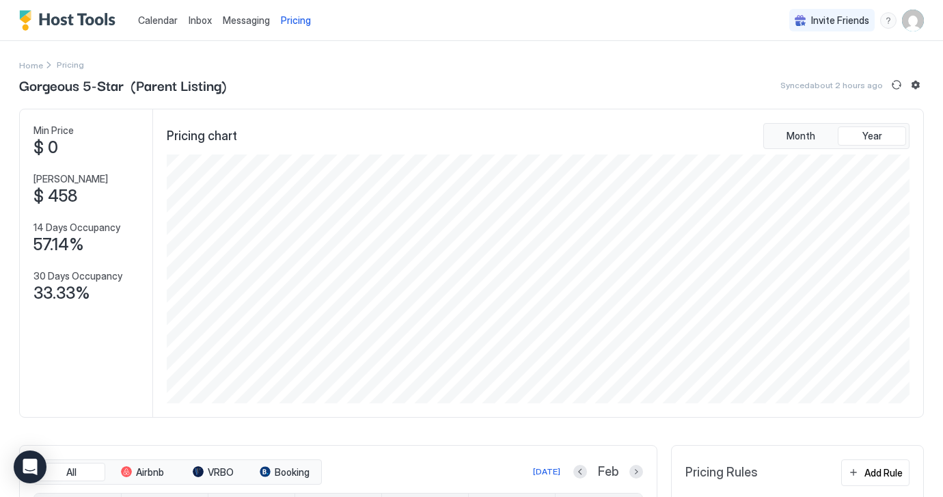
scroll to position [249, 745]
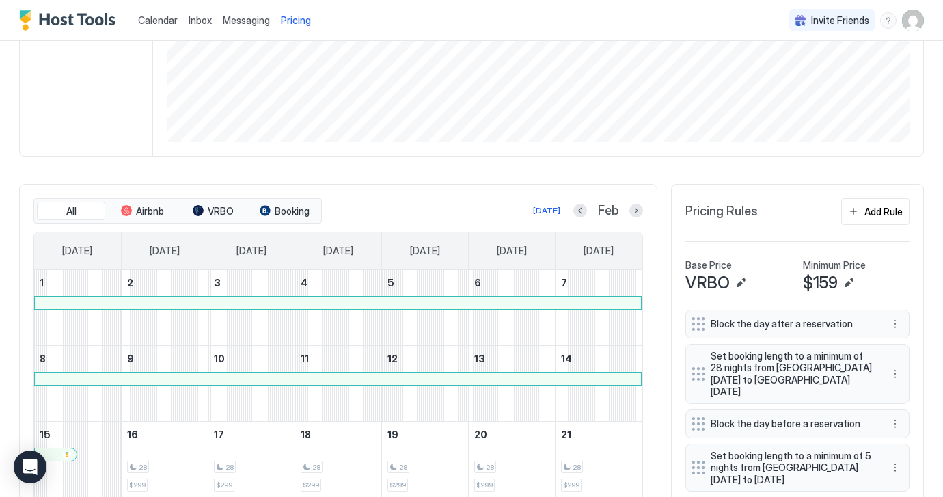
click at [295, 19] on span "Pricing" at bounding box center [296, 20] width 30 height 12
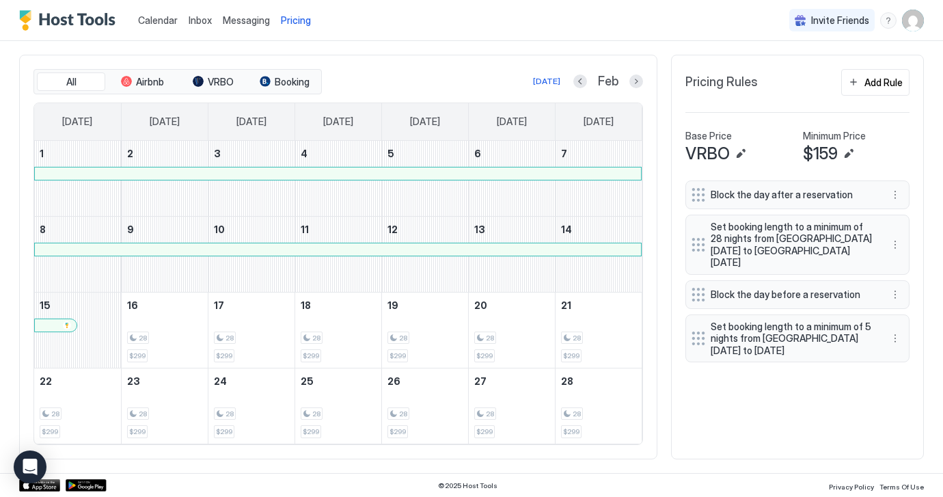
scroll to position [389, 0]
click at [637, 79] on button "Next month" at bounding box center [636, 82] width 14 height 14
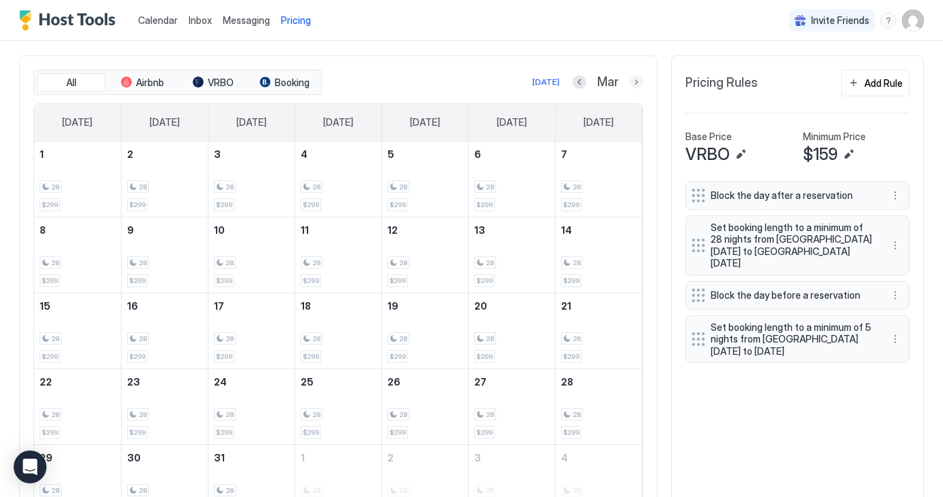
scroll to position [363, 0]
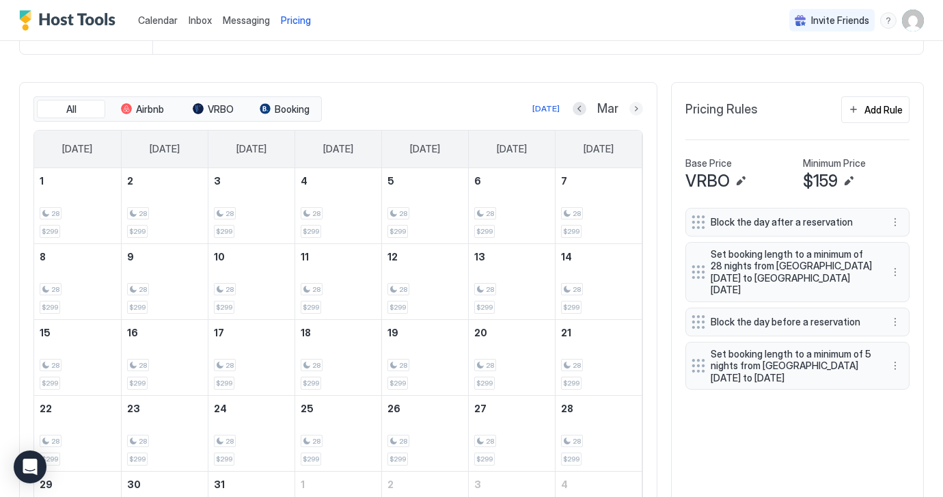
click at [635, 110] on button "Next month" at bounding box center [636, 109] width 14 height 14
click at [578, 106] on button "Previous month" at bounding box center [581, 109] width 14 height 14
click at [578, 106] on button "Previous month" at bounding box center [579, 109] width 14 height 14
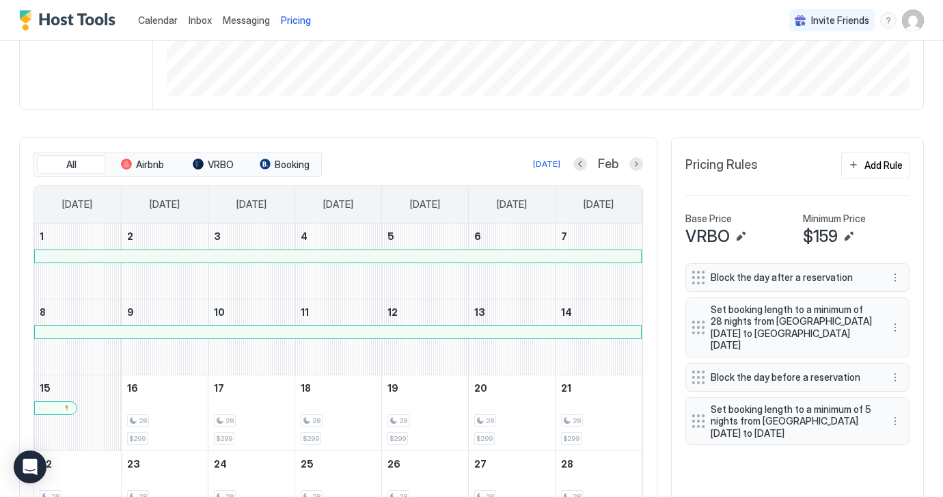
click at [910, 25] on img "User profile" at bounding box center [913, 21] width 22 height 22
click at [790, 75] on span "Settings" at bounding box center [789, 76] width 37 height 12
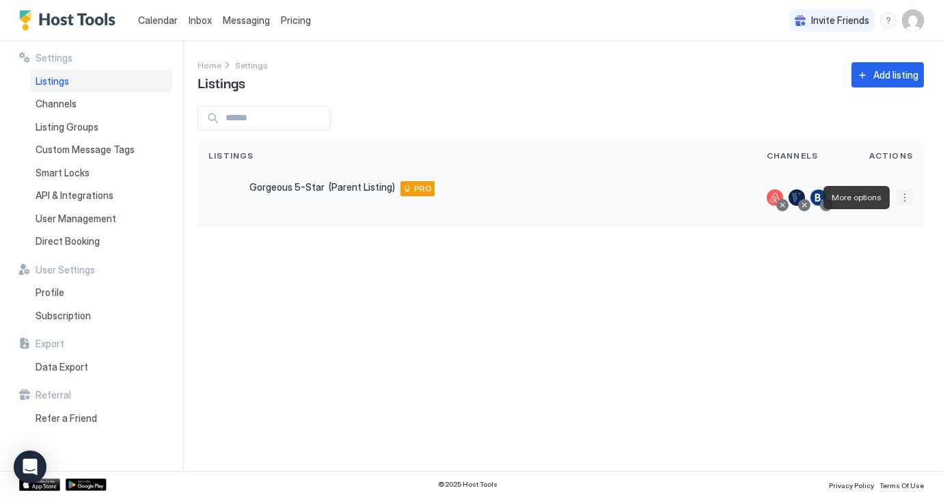
click at [904, 197] on button "More options" at bounding box center [904, 197] width 16 height 16
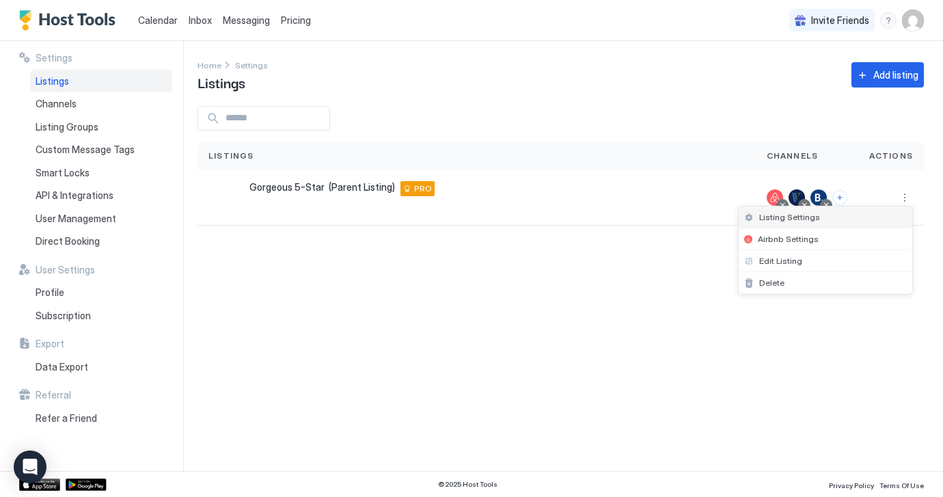
click at [805, 217] on span "Listing Settings" at bounding box center [789, 217] width 61 height 10
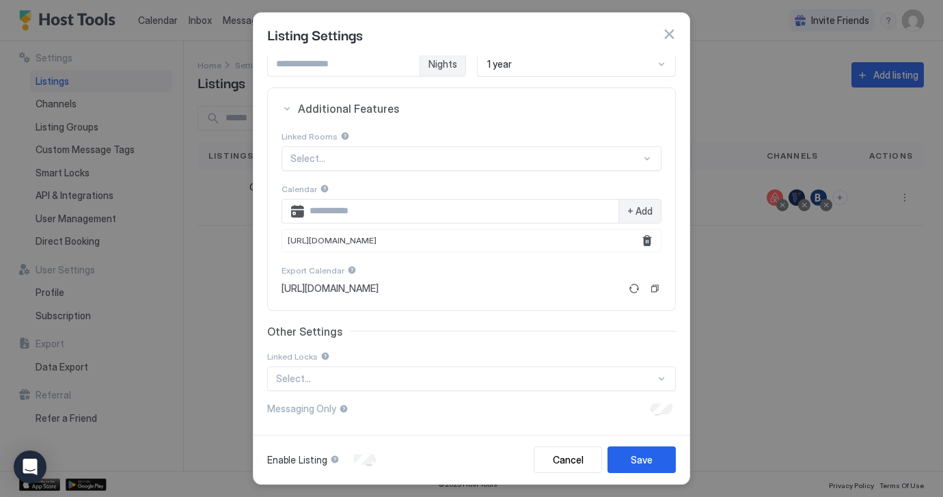
scroll to position [234, 0]
click at [565, 454] on div "Cancel" at bounding box center [568, 459] width 31 height 14
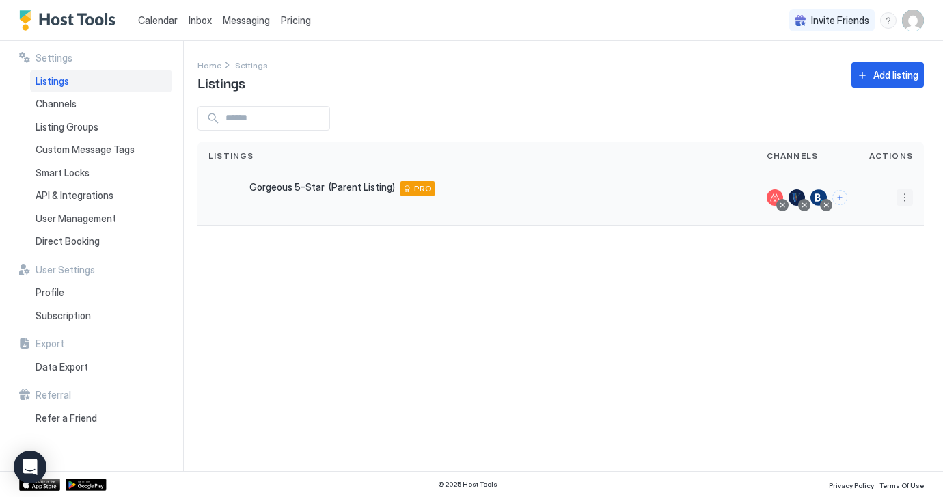
click at [906, 196] on button "More options" at bounding box center [904, 197] width 16 height 16
click at [808, 219] on span "Listing Settings" at bounding box center [789, 217] width 61 height 10
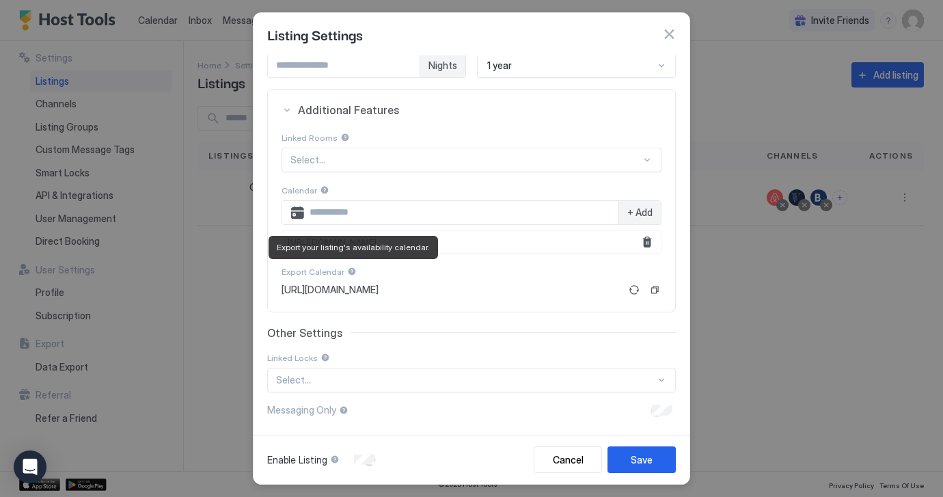
click at [348, 268] on div at bounding box center [352, 271] width 10 height 10
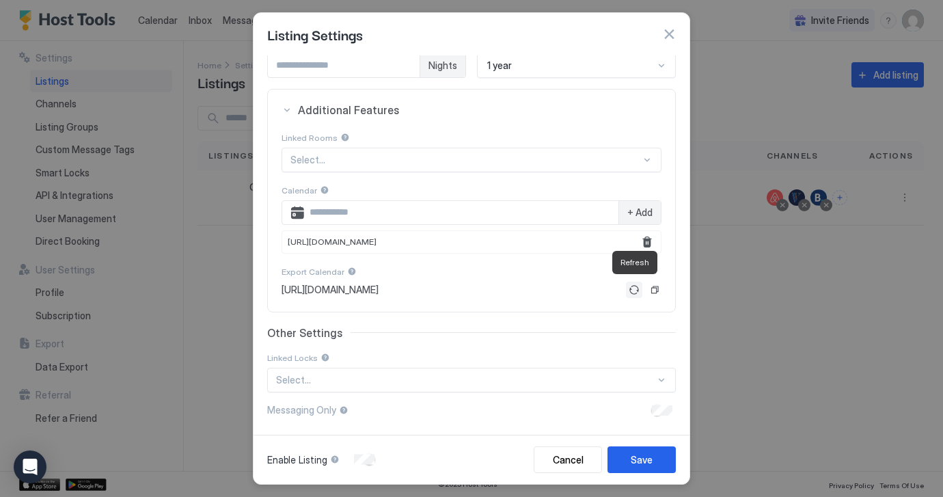
click at [635, 288] on button "Refresh" at bounding box center [634, 289] width 16 height 16
click at [652, 288] on button "Copy" at bounding box center [655, 290] width 14 height 14
click at [378, 288] on span "[URL][DOMAIN_NAME]" at bounding box center [329, 289] width 97 height 12
click at [286, 287] on span "[URL][DOMAIN_NAME]" at bounding box center [329, 289] width 97 height 12
click at [654, 290] on button "Copy" at bounding box center [655, 290] width 14 height 14
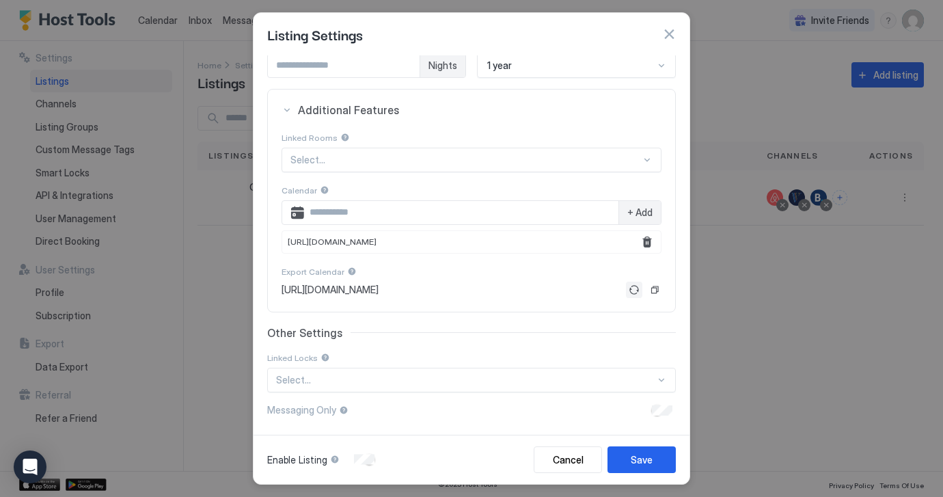
click at [633, 288] on button "Refresh" at bounding box center [634, 289] width 16 height 16
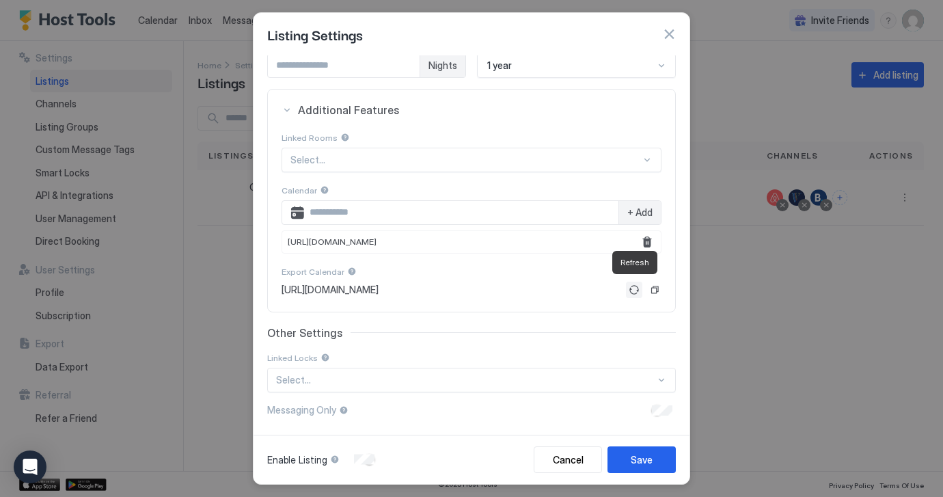
click at [633, 288] on button "Refresh" at bounding box center [634, 289] width 16 height 16
click at [378, 287] on span "[URL][DOMAIN_NAME]" at bounding box center [329, 289] width 97 height 12
drag, startPoint x: 281, startPoint y: 286, endPoint x: 618, endPoint y: 296, distance: 337.6
click at [618, 296] on section "Linked Rooms Select... Calendar + Add [URL][DOMAIN_NAME] Export Calendar [URL][…" at bounding box center [471, 220] width 407 height 181
click at [654, 288] on button "Copy" at bounding box center [655, 290] width 14 height 14
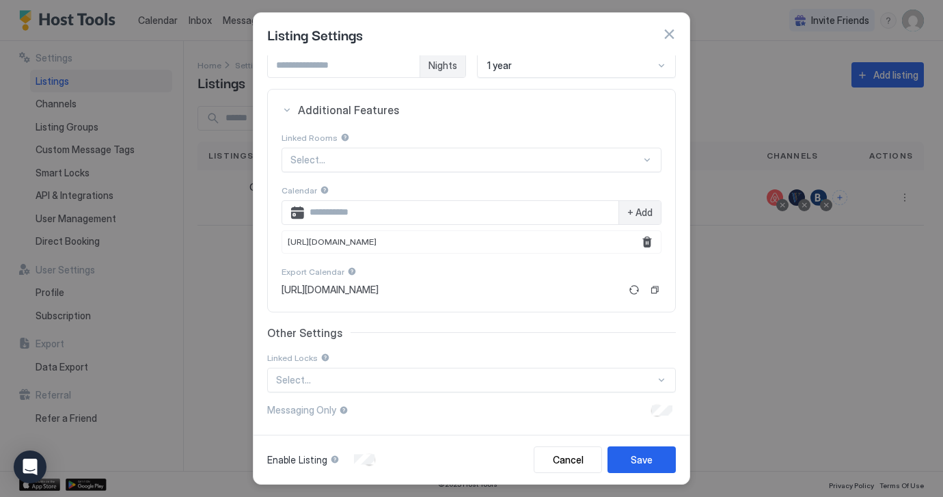
click at [105, 350] on div at bounding box center [471, 248] width 943 height 497
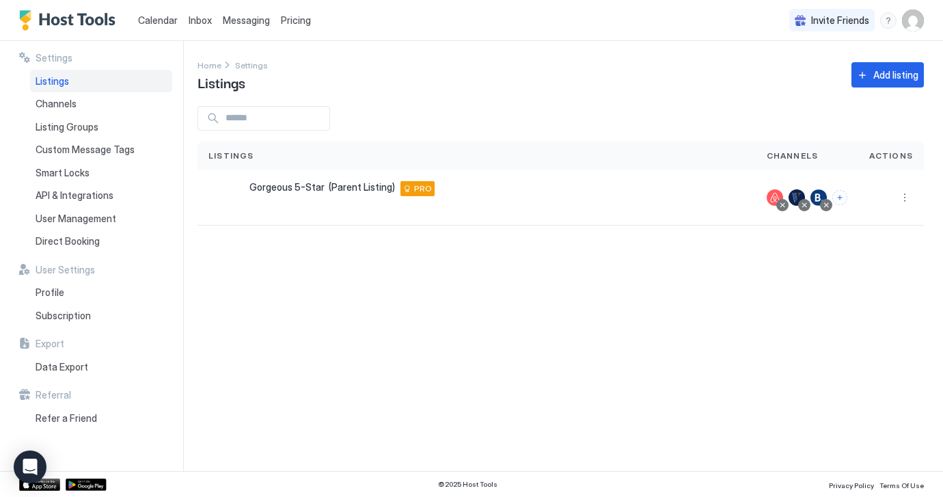
click at [77, 20] on img "Host Tools Logo" at bounding box center [70, 20] width 102 height 20
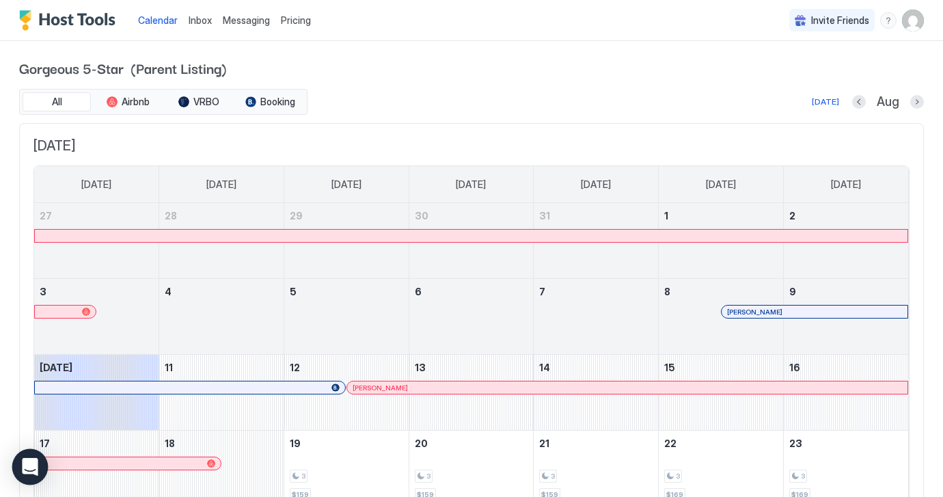
click at [30, 466] on icon "Open Intercom Messenger" at bounding box center [30, 467] width 16 height 18
click at [911, 23] on img "User profile" at bounding box center [913, 21] width 22 height 22
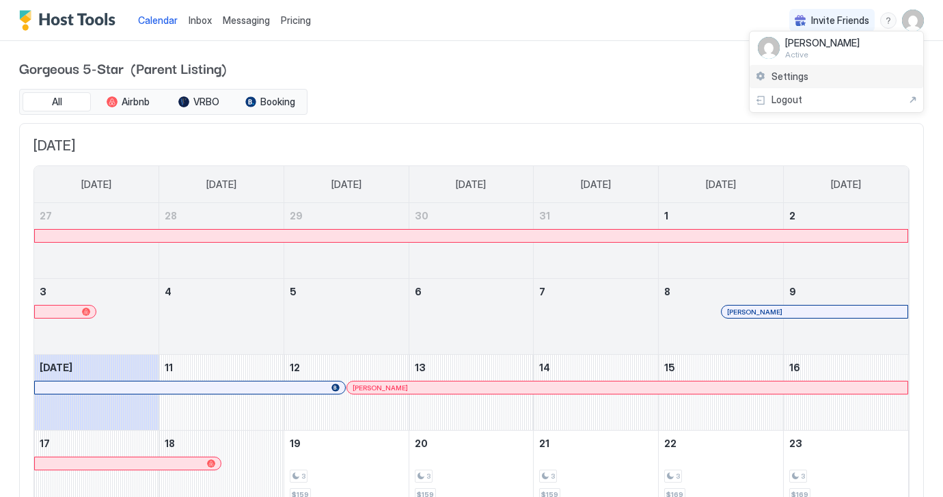
click at [793, 74] on span "Settings" at bounding box center [789, 76] width 37 height 12
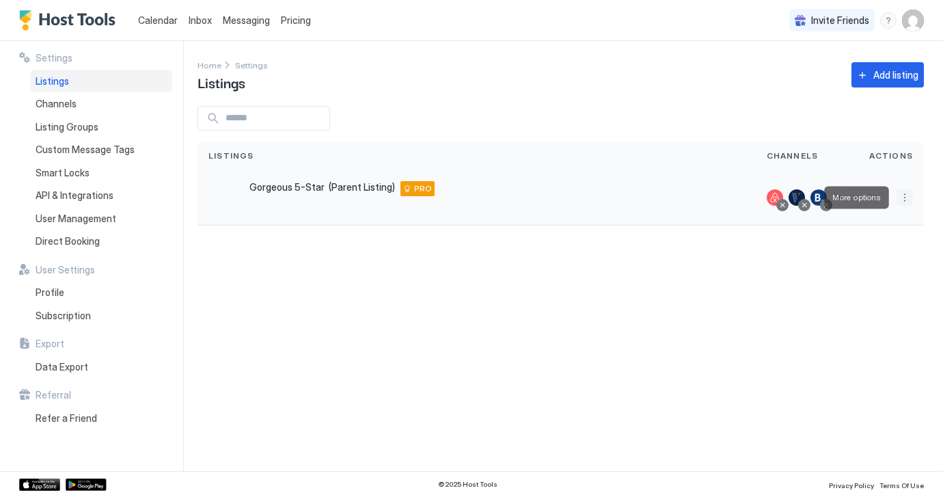
click at [904, 197] on button "More options" at bounding box center [904, 197] width 16 height 16
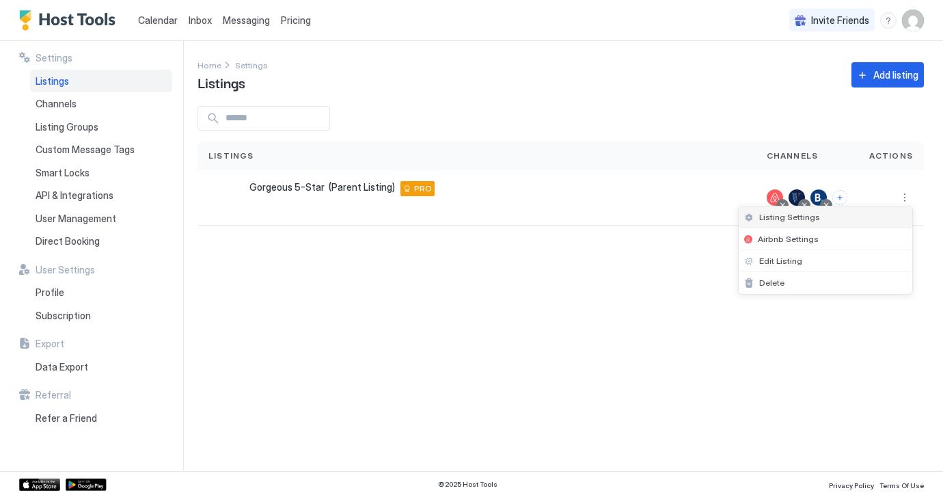
click at [807, 218] on span "Listing Settings" at bounding box center [789, 217] width 61 height 10
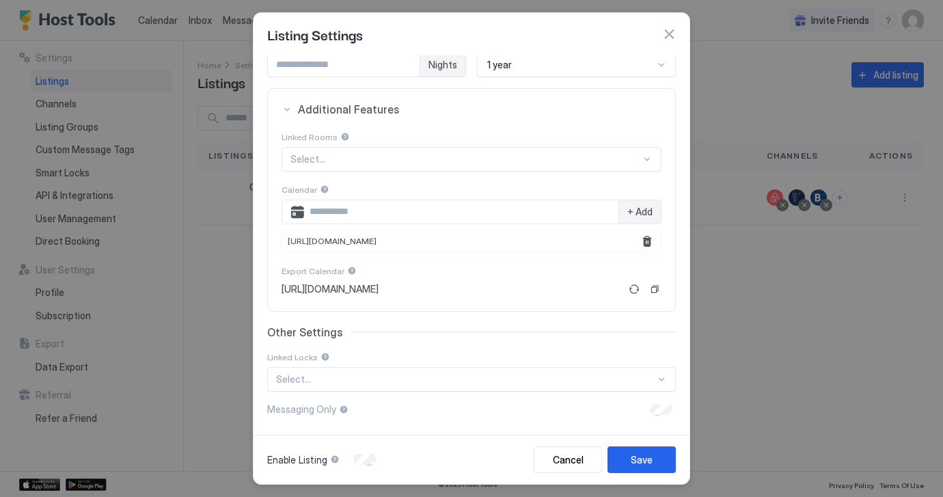
scroll to position [234, 0]
click at [647, 240] on button "Remove" at bounding box center [647, 242] width 16 height 16
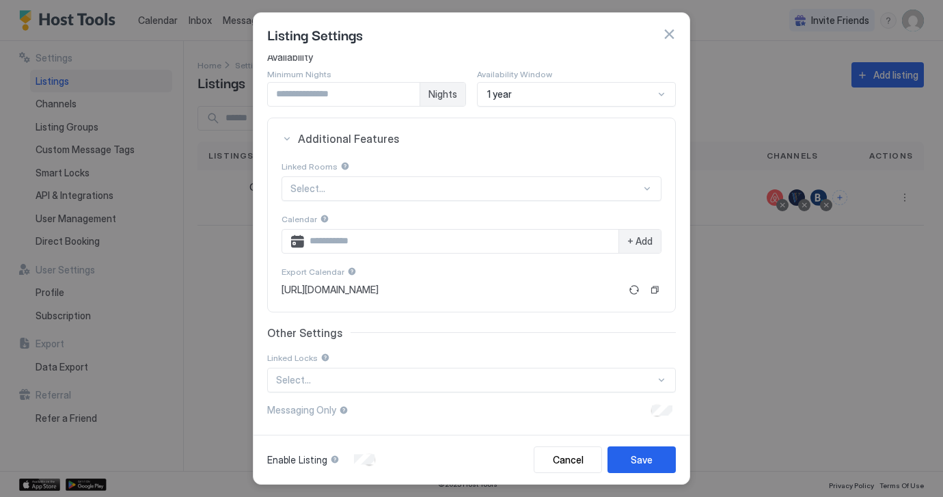
click at [378, 286] on span "[URL][DOMAIN_NAME]" at bounding box center [329, 289] width 97 height 12
click at [348, 271] on div at bounding box center [352, 271] width 10 height 10
click at [333, 292] on span "[URL][DOMAIN_NAME]" at bounding box center [329, 289] width 97 height 12
click at [635, 458] on div "Save" at bounding box center [641, 459] width 22 height 14
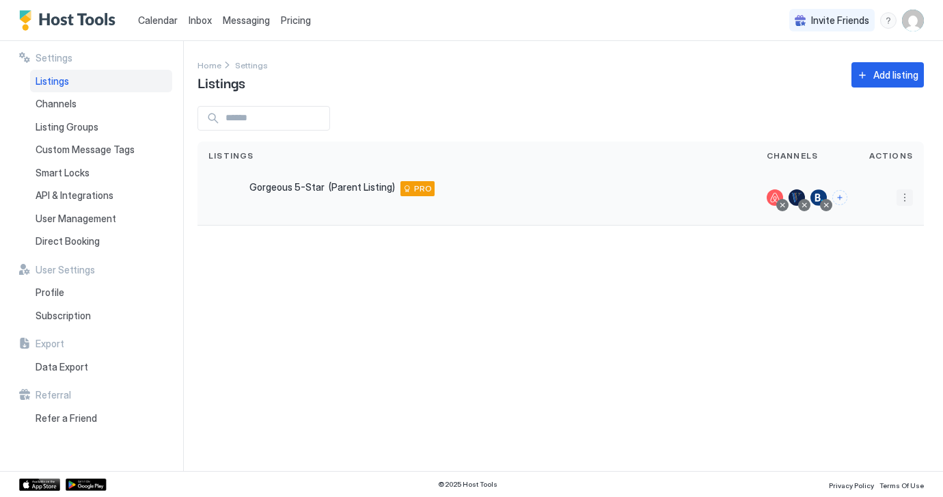
click at [905, 201] on button "More options" at bounding box center [904, 197] width 16 height 16
click at [792, 215] on span "Listing Settings" at bounding box center [789, 217] width 61 height 10
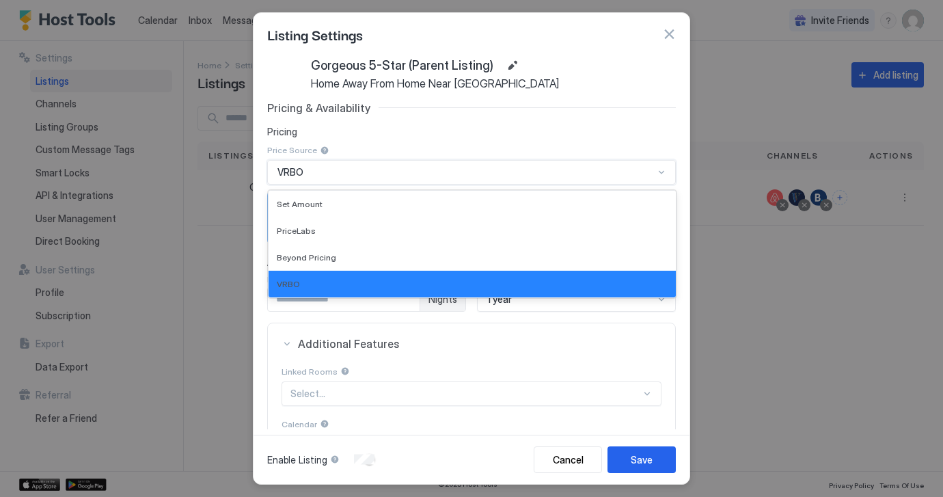
click at [660, 169] on div at bounding box center [661, 172] width 11 height 11
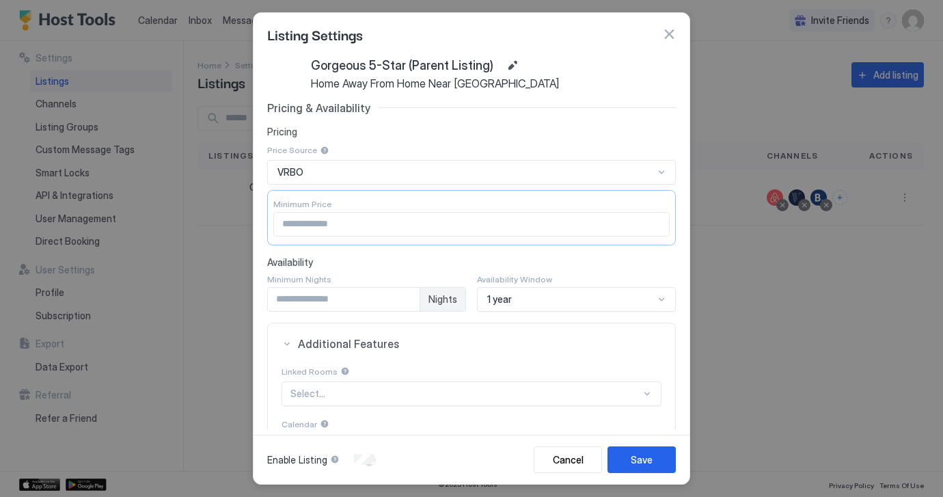
click at [678, 334] on div "Gorgeous 5-Star (Parent Listing) Home Away From Home Near Downtown & the Beach …" at bounding box center [471, 242] width 436 height 374
click at [660, 296] on div "1 year" at bounding box center [576, 299] width 199 height 25
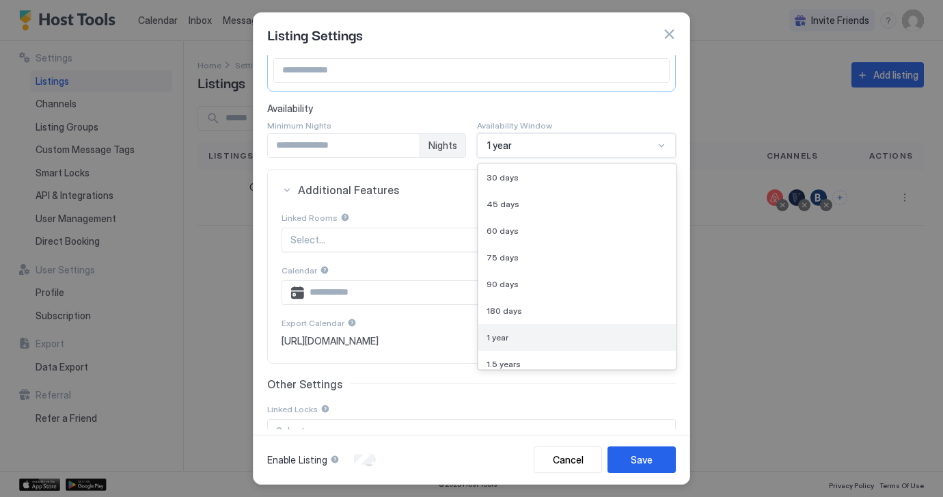
click at [643, 335] on div "1 year" at bounding box center [576, 337] width 181 height 10
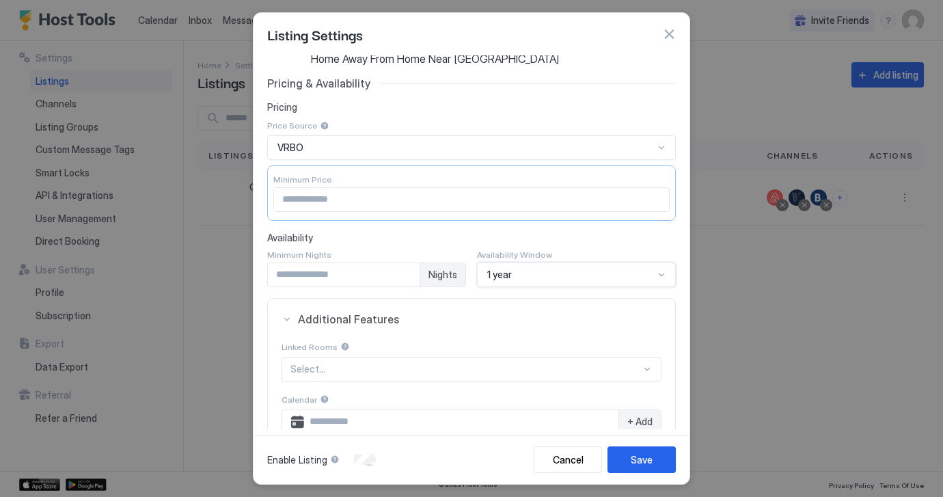
scroll to position [3, 0]
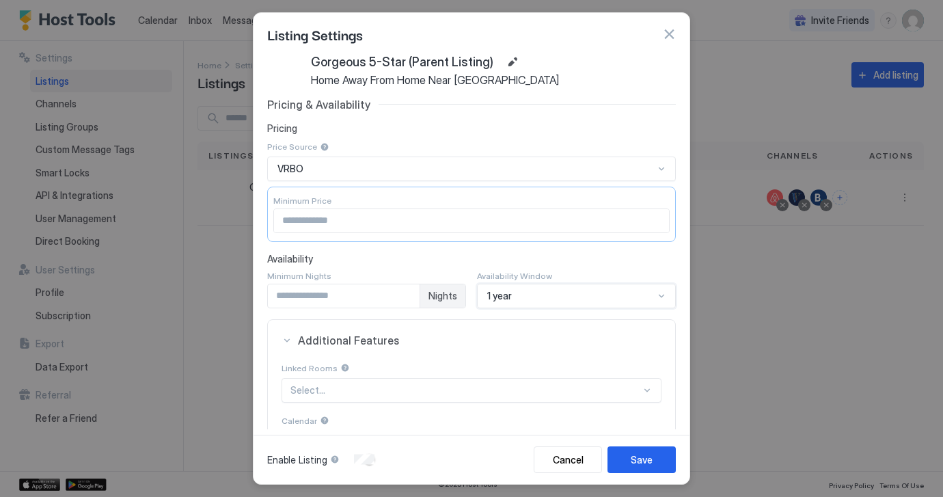
click at [660, 167] on div at bounding box center [661, 168] width 11 height 11
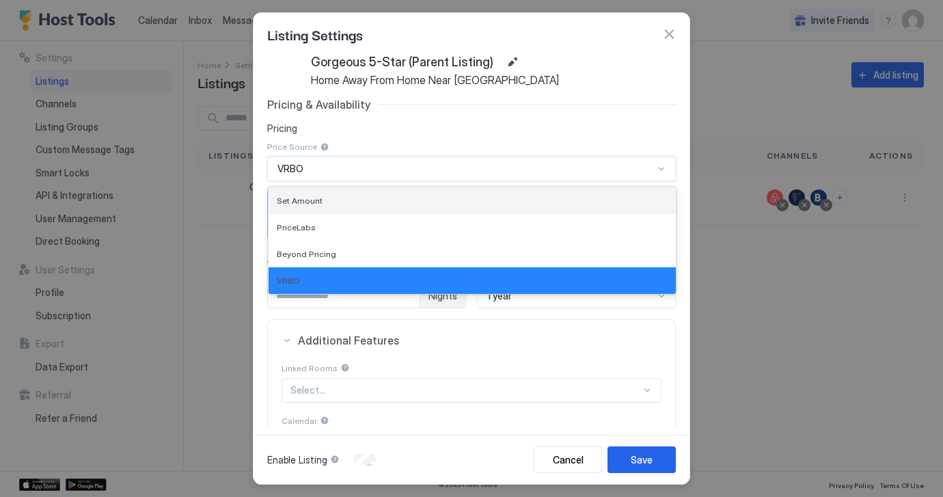
click at [581, 196] on div "Set Amount" at bounding box center [472, 200] width 391 height 10
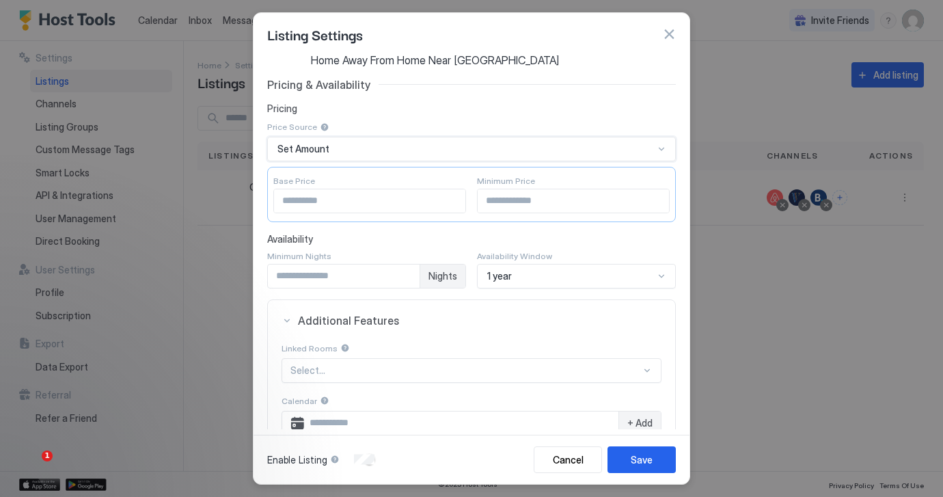
scroll to position [10, 0]
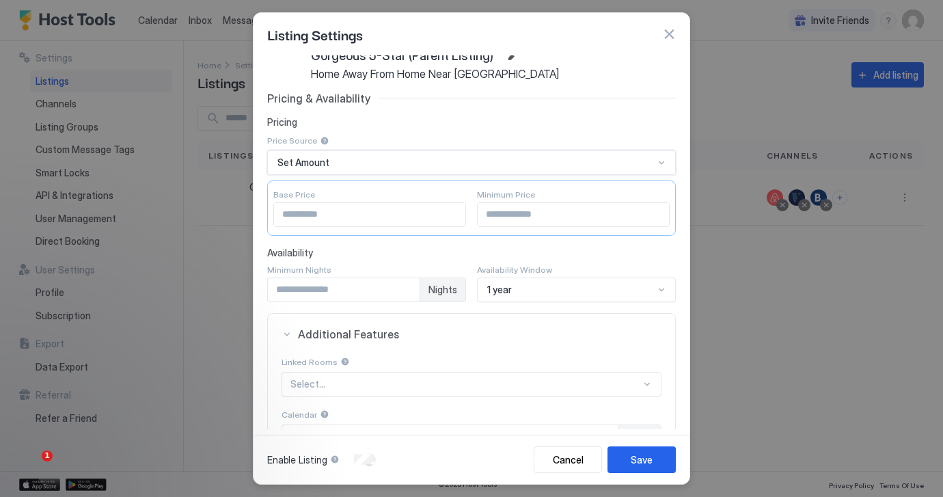
click at [660, 161] on div at bounding box center [661, 162] width 11 height 11
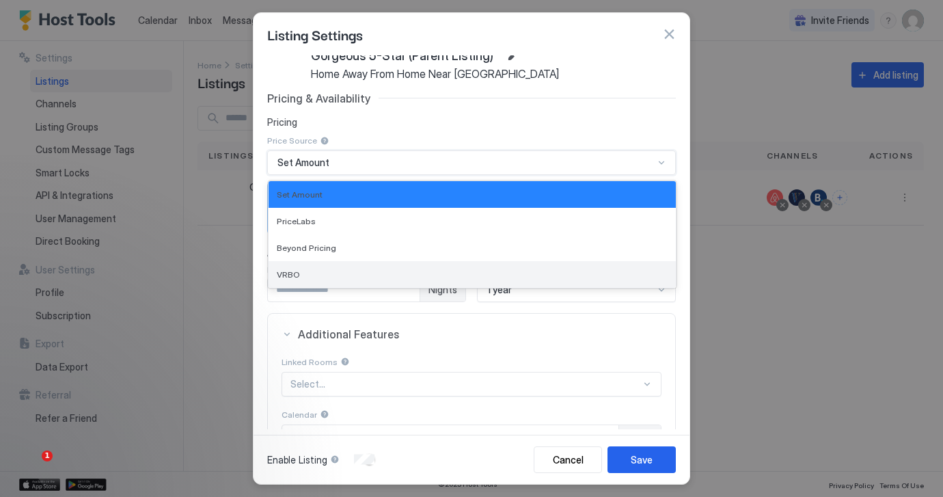
click at [459, 275] on div "VRBO" at bounding box center [472, 274] width 391 height 10
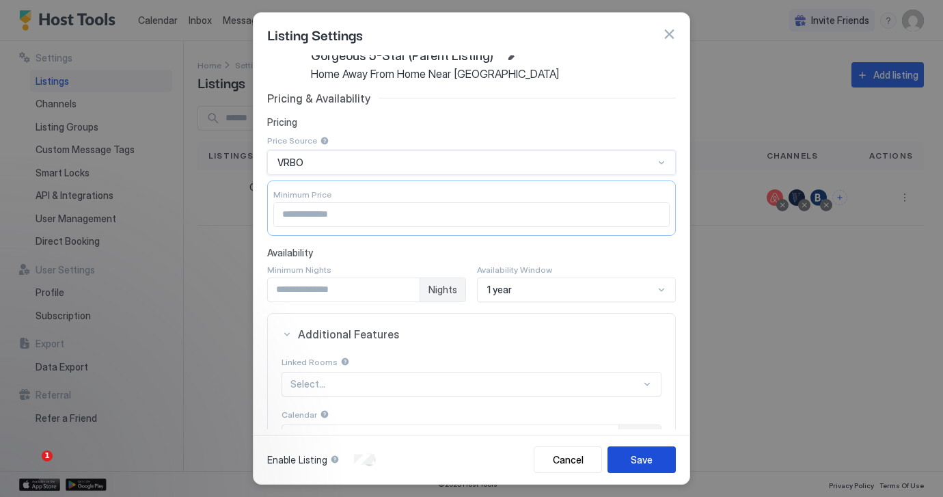
click at [640, 460] on div "Save" at bounding box center [641, 459] width 22 height 14
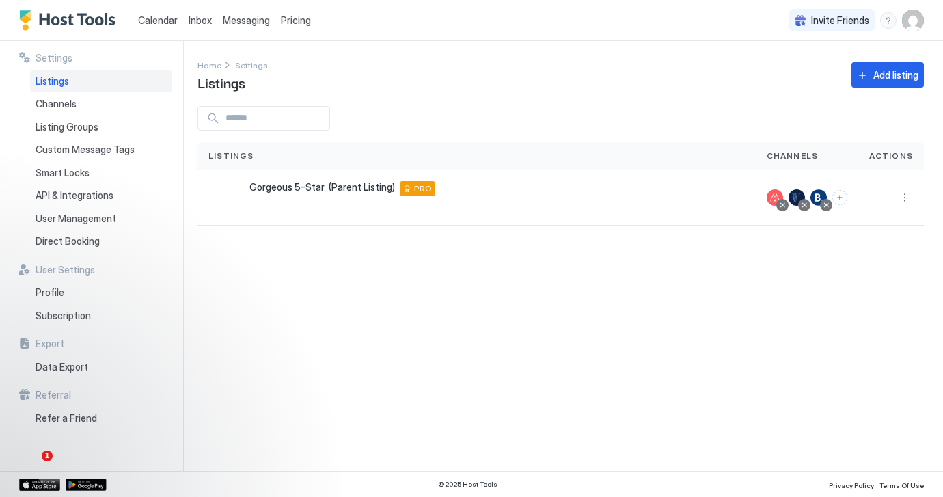
click at [161, 20] on span "Calendar" at bounding box center [158, 20] width 40 height 12
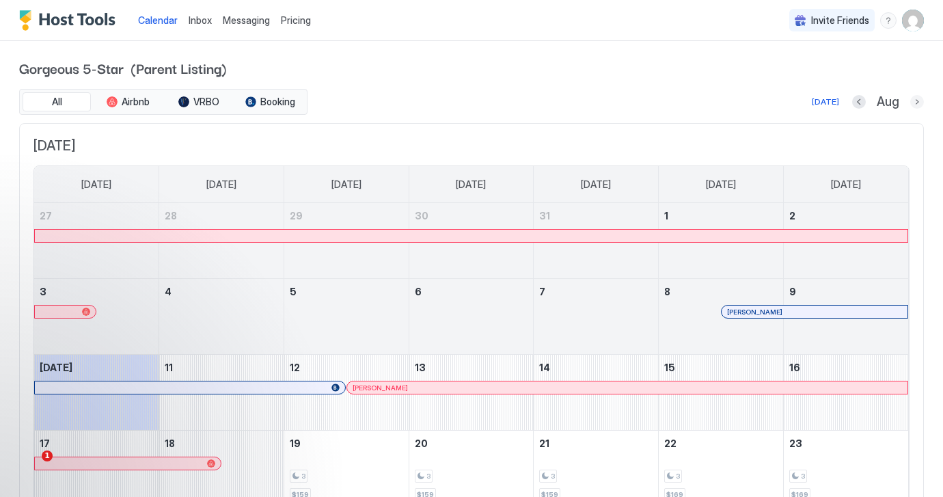
click at [915, 102] on button "Next month" at bounding box center [917, 102] width 14 height 14
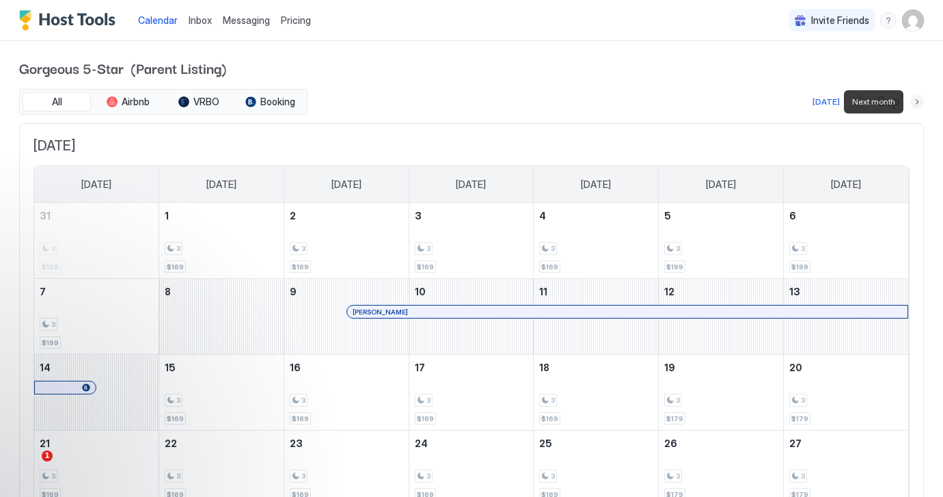
click at [915, 102] on button "Next month" at bounding box center [917, 102] width 14 height 14
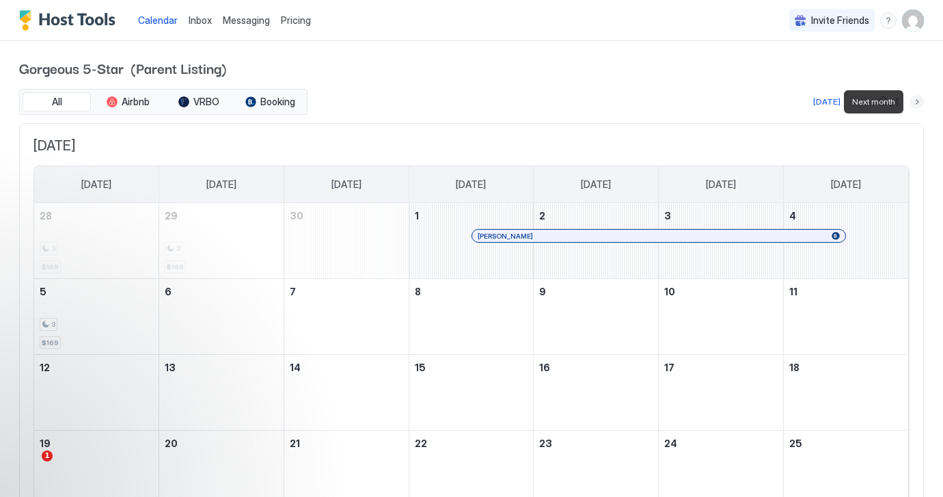
click at [915, 102] on button "Next month" at bounding box center [917, 102] width 14 height 14
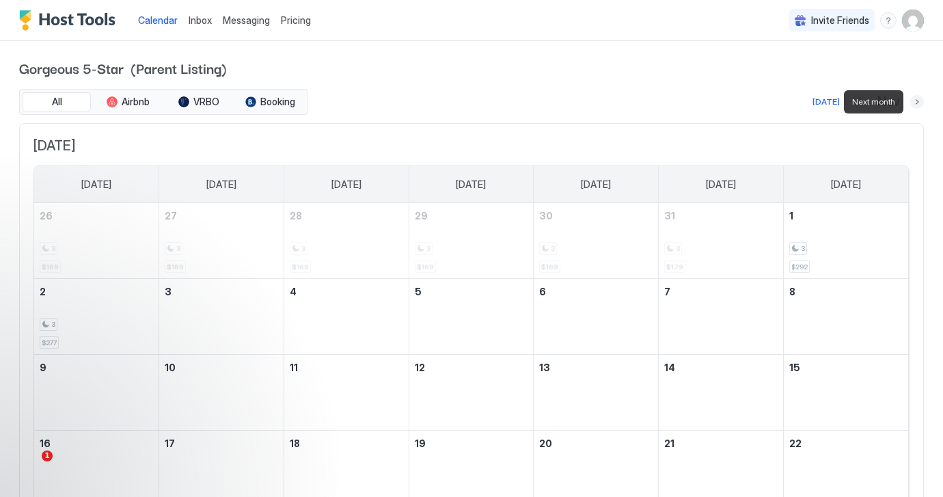
click at [915, 102] on button "Next month" at bounding box center [917, 102] width 14 height 14
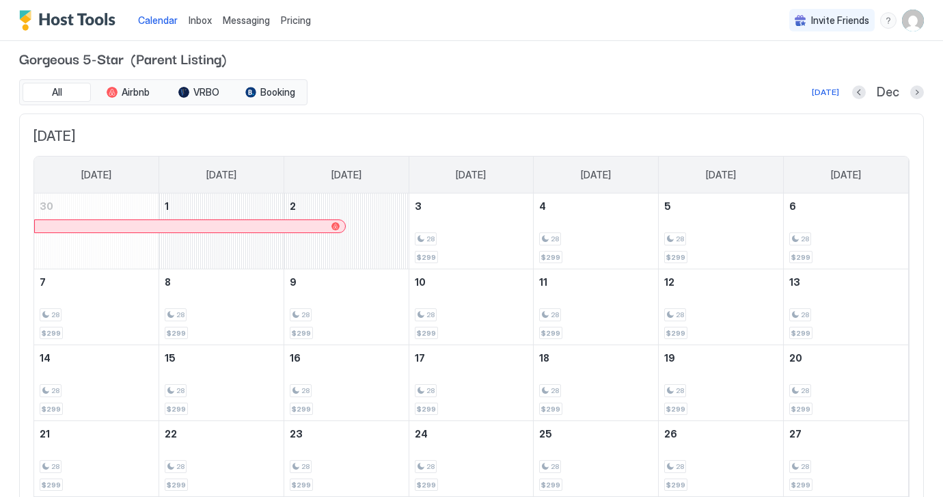
scroll to position [10, 0]
click at [917, 92] on button "Next month" at bounding box center [917, 92] width 14 height 14
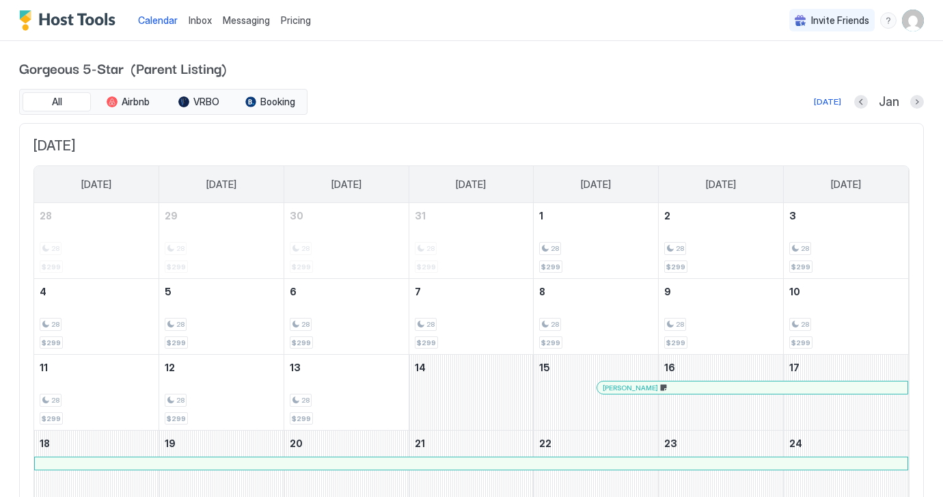
scroll to position [0, 0]
click at [910, 19] on img "User profile" at bounding box center [913, 21] width 22 height 22
click at [783, 75] on span "Settings" at bounding box center [789, 76] width 37 height 12
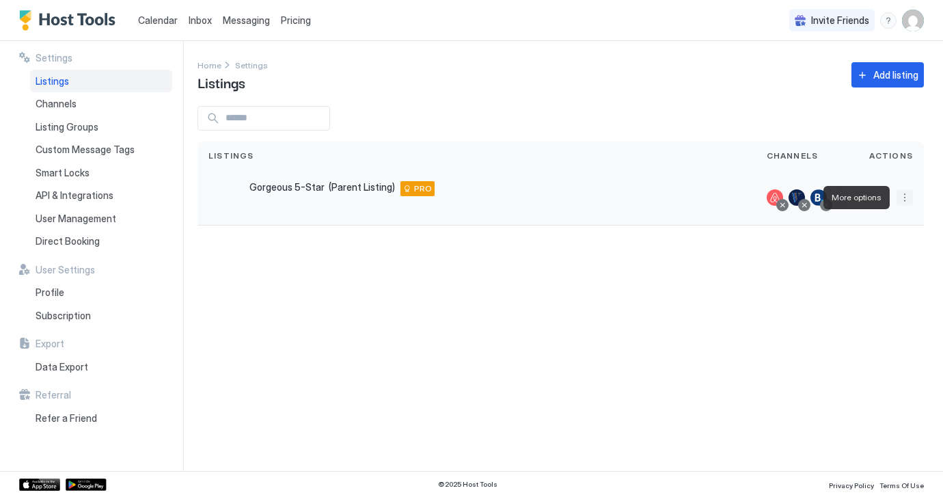
click at [905, 197] on button "More options" at bounding box center [904, 197] width 16 height 16
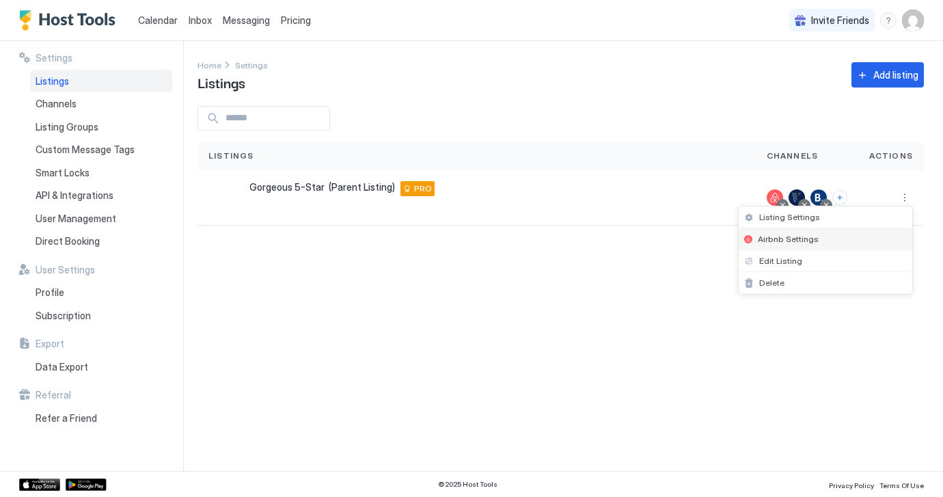
click at [798, 235] on span "Airbnb Settings" at bounding box center [787, 239] width 61 height 10
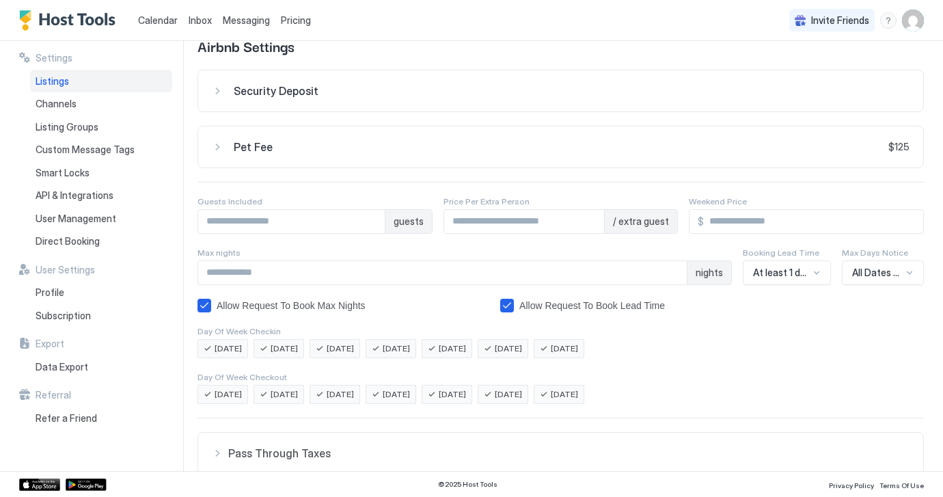
scroll to position [39, 0]
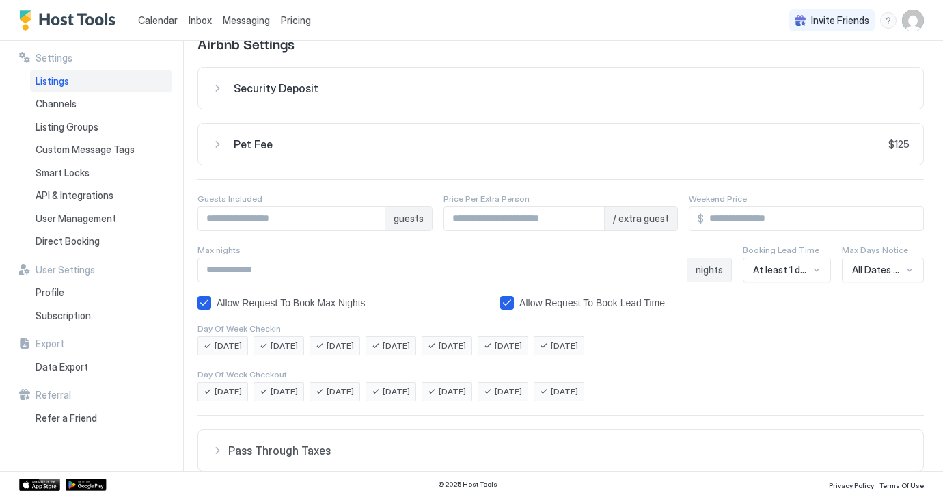
click at [676, 272] on input "****" at bounding box center [442, 269] width 488 height 23
type input "*"
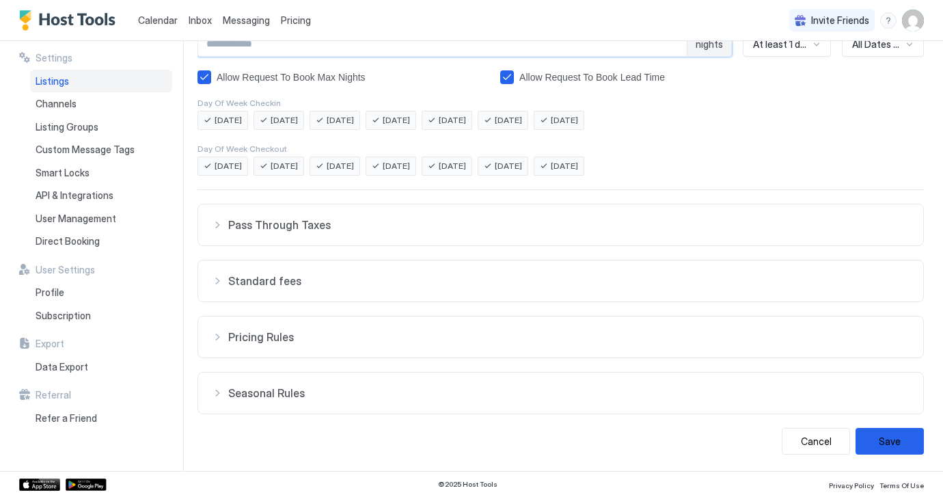
scroll to position [264, 0]
type input "***"
click at [882, 434] on button "Save" at bounding box center [889, 441] width 68 height 27
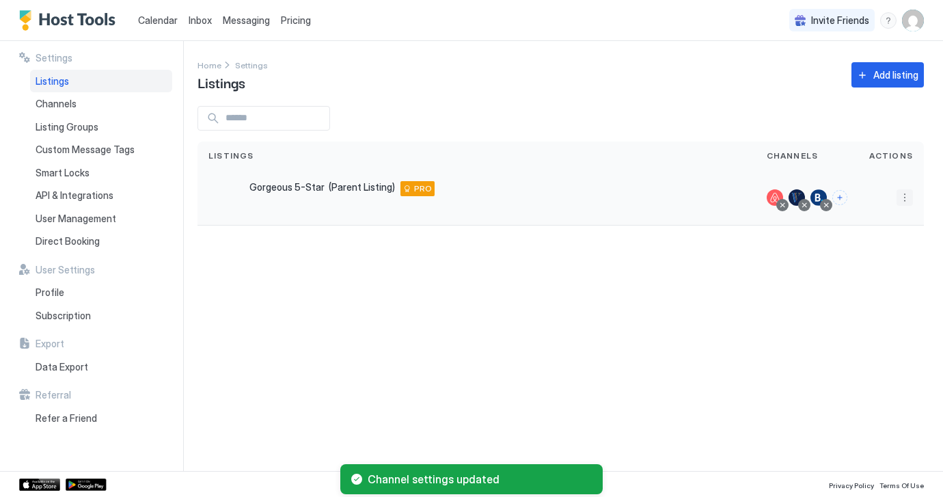
click at [903, 194] on button "More options" at bounding box center [904, 197] width 16 height 16
click at [779, 237] on span "Airbnb Settings" at bounding box center [787, 239] width 61 height 10
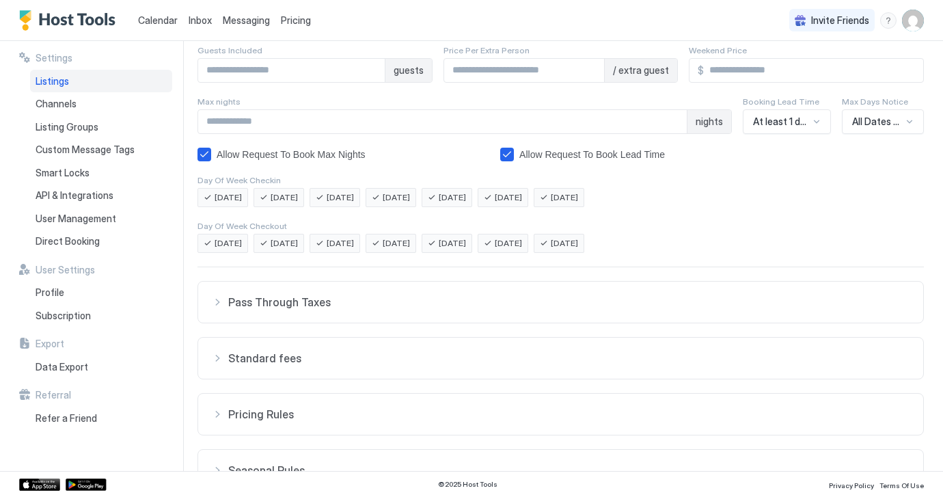
scroll to position [188, 0]
click at [219, 298] on div "Pass Through Taxes" at bounding box center [560, 301] width 697 height 14
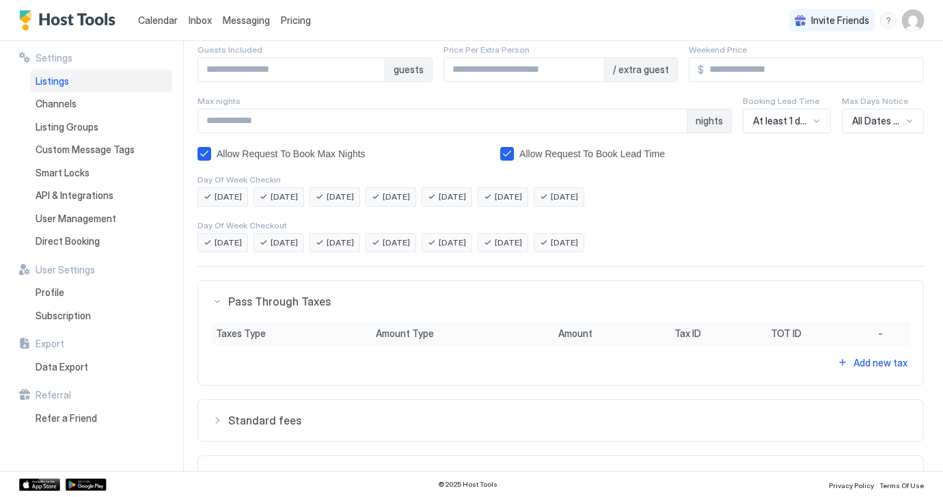
click at [217, 301] on div "Pass Through Taxes" at bounding box center [560, 301] width 697 height 14
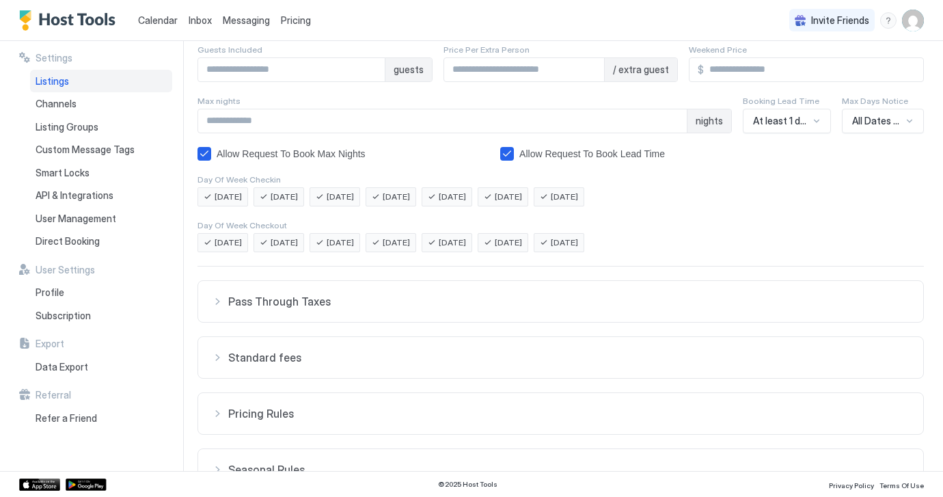
click at [218, 308] on div "Standard fees" at bounding box center [560, 301] width 697 height 14
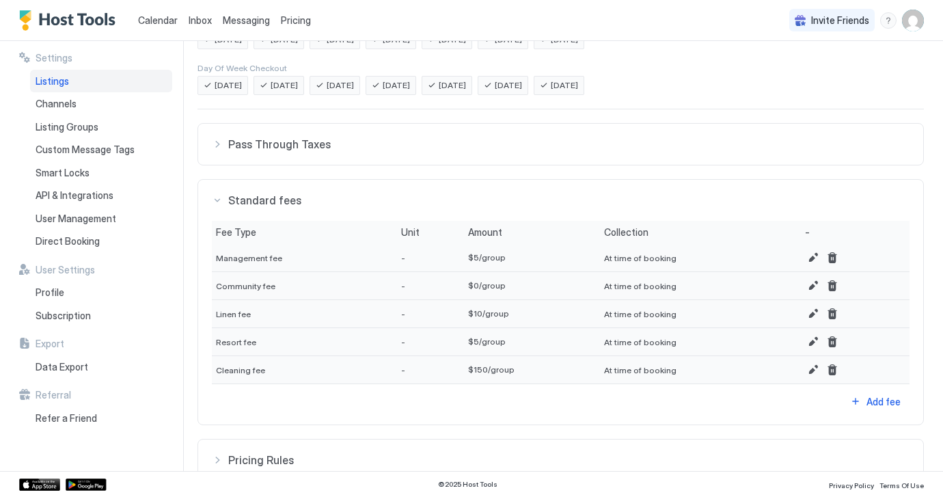
scroll to position [352, 0]
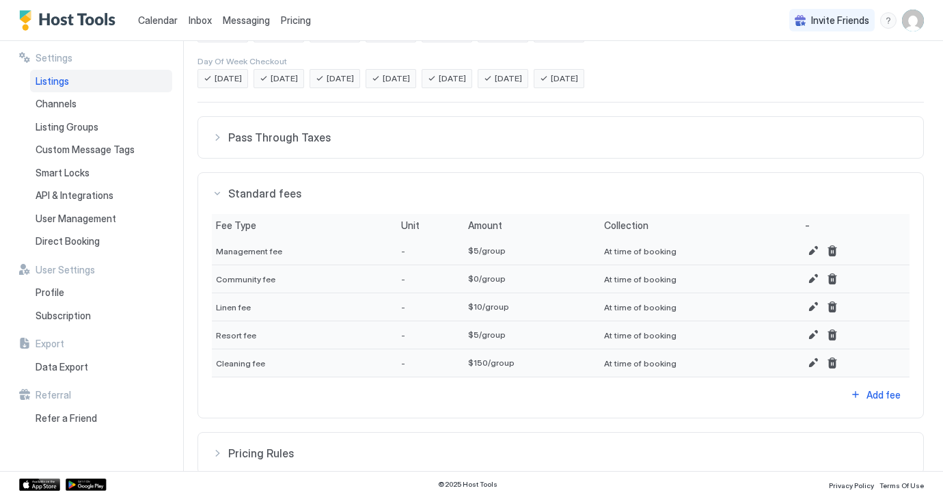
click at [217, 144] on div "Standard fees" at bounding box center [560, 137] width 697 height 14
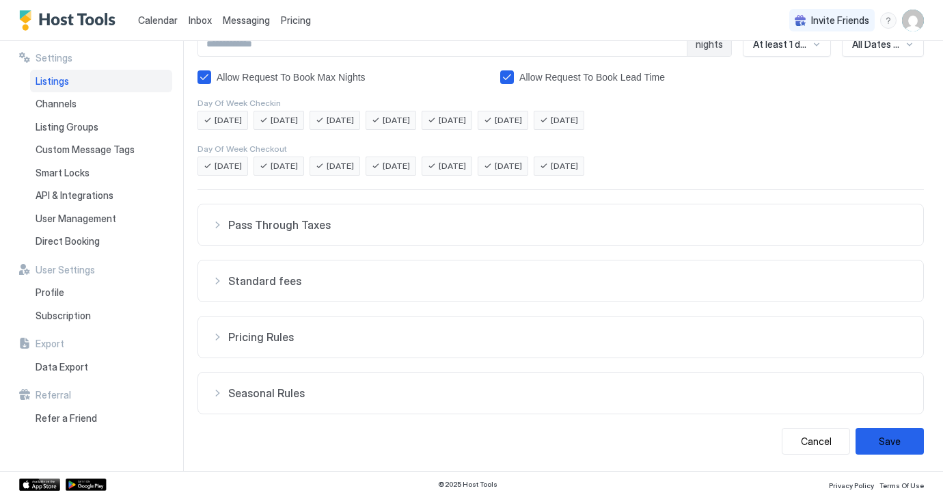
click at [217, 232] on div "Pricing Rules" at bounding box center [560, 225] width 697 height 14
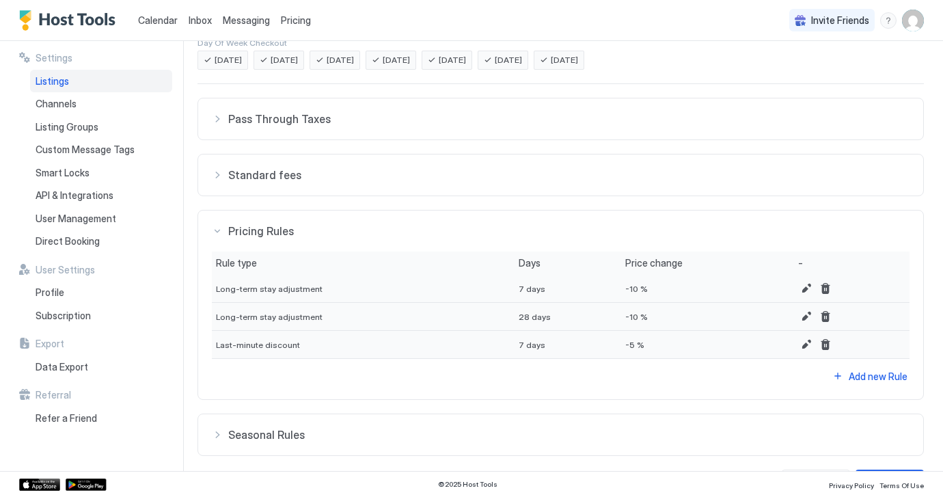
scroll to position [378, 0]
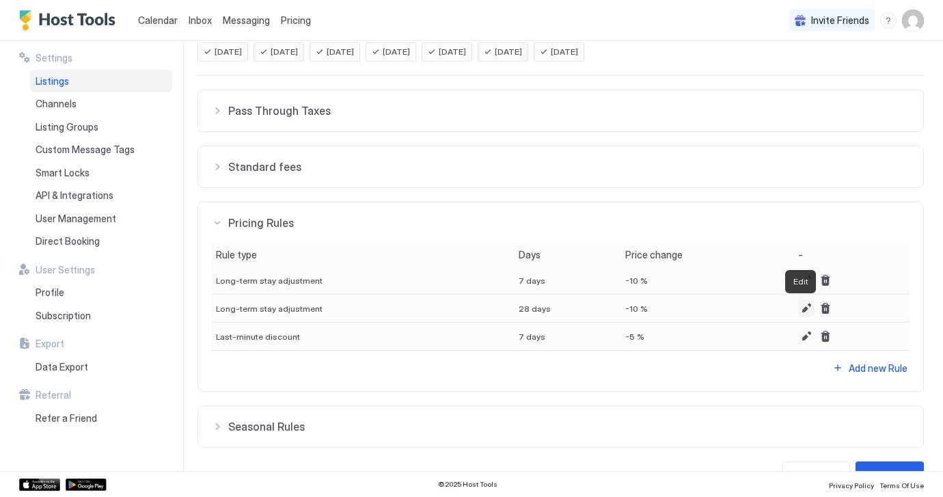
click at [799, 307] on button "Edit" at bounding box center [806, 308] width 16 height 16
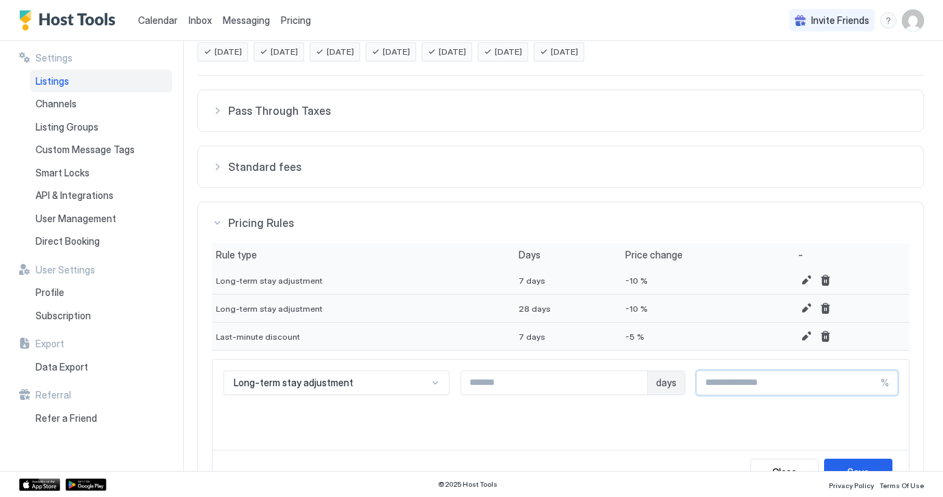
click at [871, 385] on input "***" at bounding box center [789, 382] width 184 height 23
click at [870, 380] on input "***" at bounding box center [789, 382] width 184 height 23
click at [870, 380] on input "**" at bounding box center [789, 382] width 184 height 23
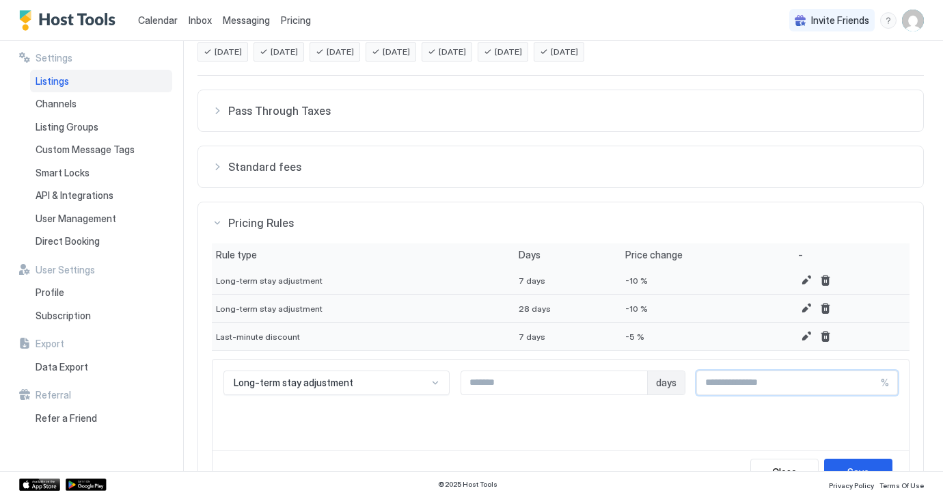
click at [870, 380] on input "**" at bounding box center [789, 382] width 184 height 23
type input "**"
click at [870, 380] on input "**" at bounding box center [789, 382] width 184 height 23
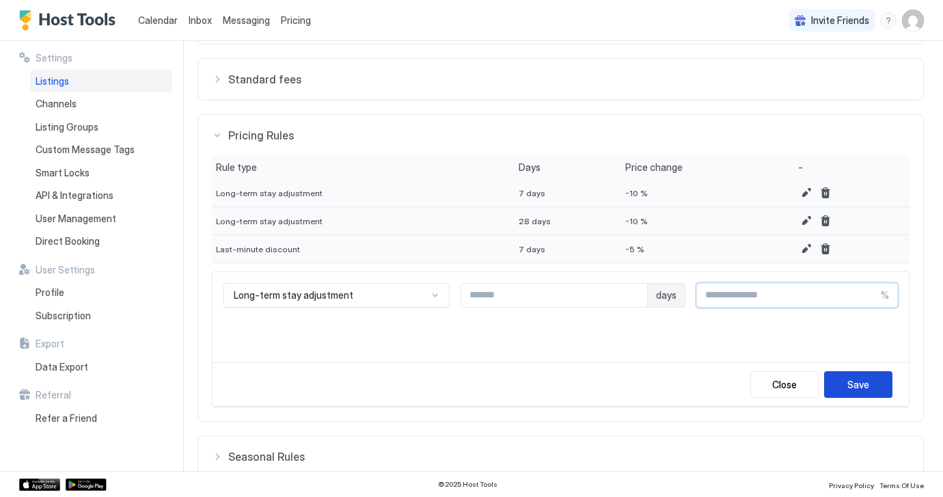
click at [852, 380] on div "Save" at bounding box center [858, 384] width 22 height 14
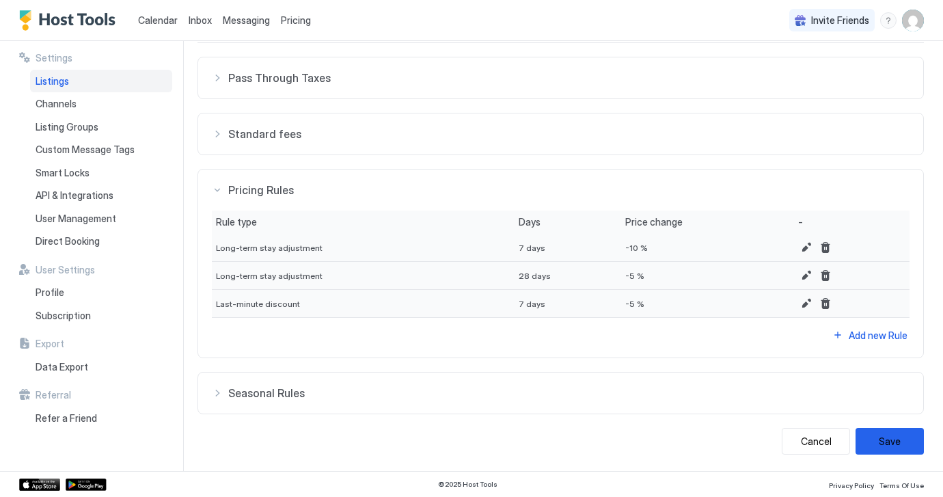
scroll to position [411, 0]
click at [799, 247] on button "Edit" at bounding box center [806, 247] width 16 height 16
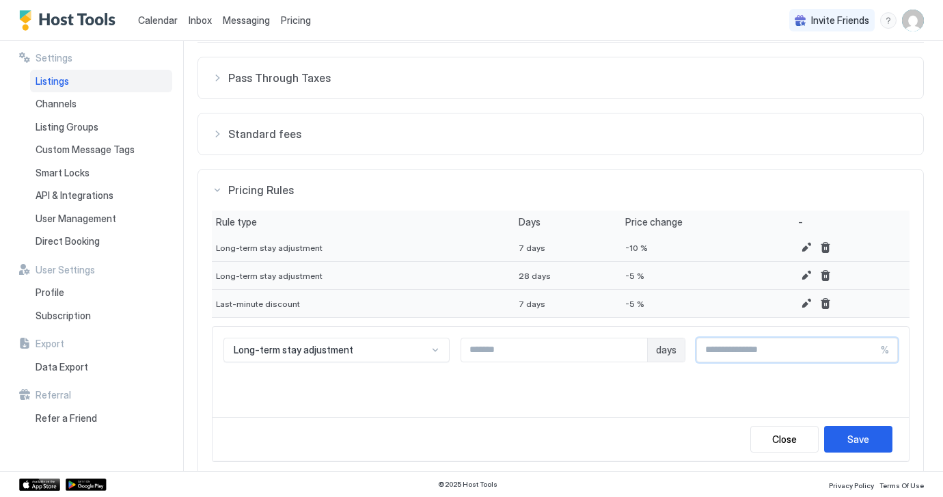
click at [870, 352] on input "***" at bounding box center [789, 349] width 184 height 23
click at [870, 345] on input "***" at bounding box center [789, 349] width 184 height 23
click at [870, 345] on input "**" at bounding box center [789, 349] width 184 height 23
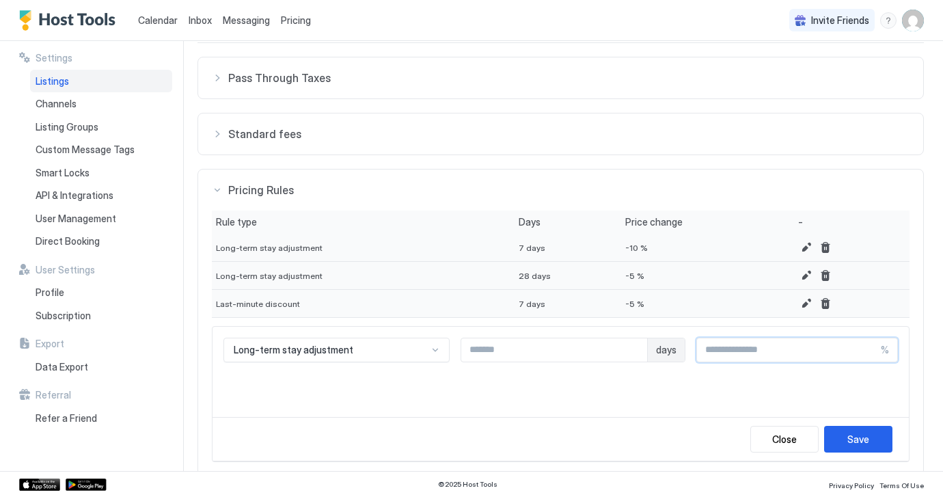
click at [870, 345] on input "**" at bounding box center [789, 349] width 184 height 23
type input "**"
click at [870, 345] on input "**" at bounding box center [789, 349] width 184 height 23
click at [856, 434] on div "Save" at bounding box center [858, 439] width 22 height 14
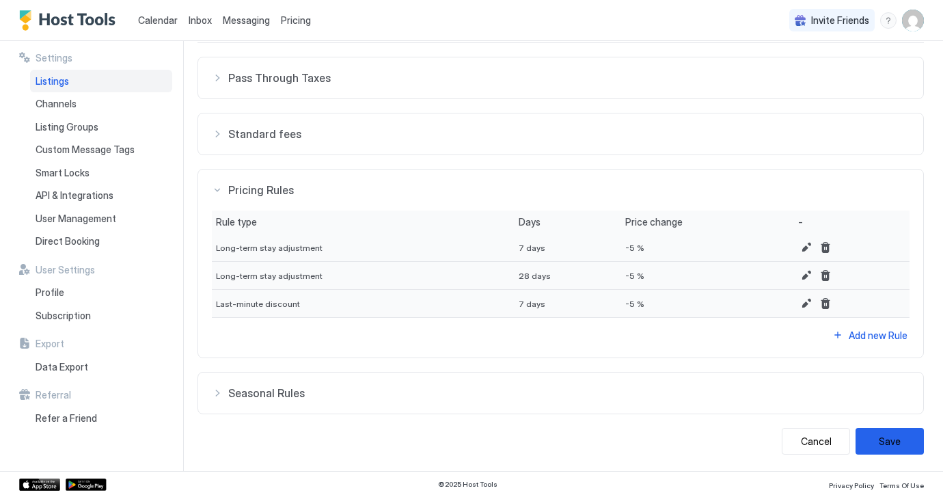
click at [222, 85] on div "Seasonal Rules" at bounding box center [560, 78] width 697 height 14
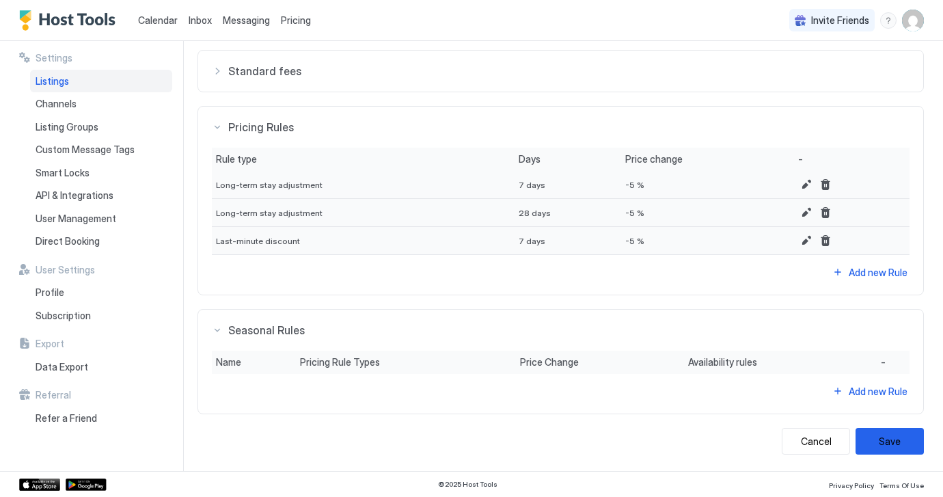
scroll to position [474, 0]
click at [866, 279] on div "Add new Rule" at bounding box center [883, 272] width 34 height 14
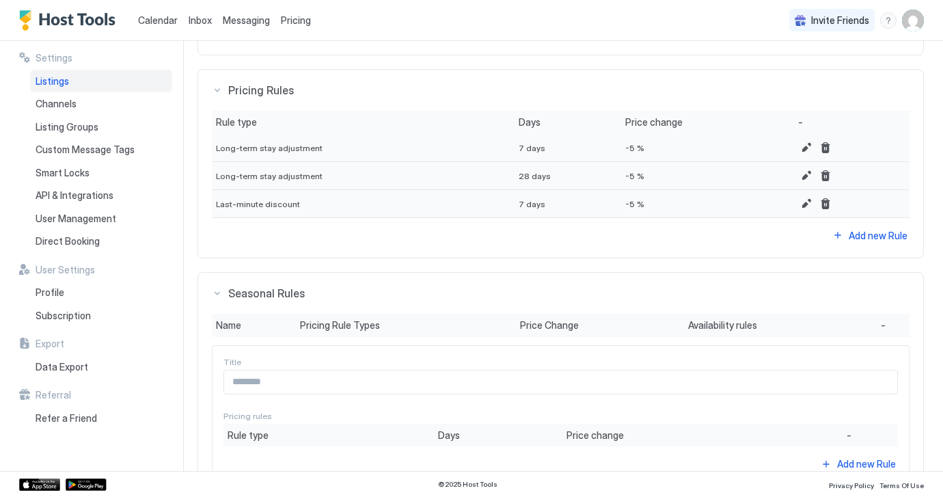
scroll to position [512, 0]
click at [378, 383] on input "Input Field" at bounding box center [560, 380] width 673 height 23
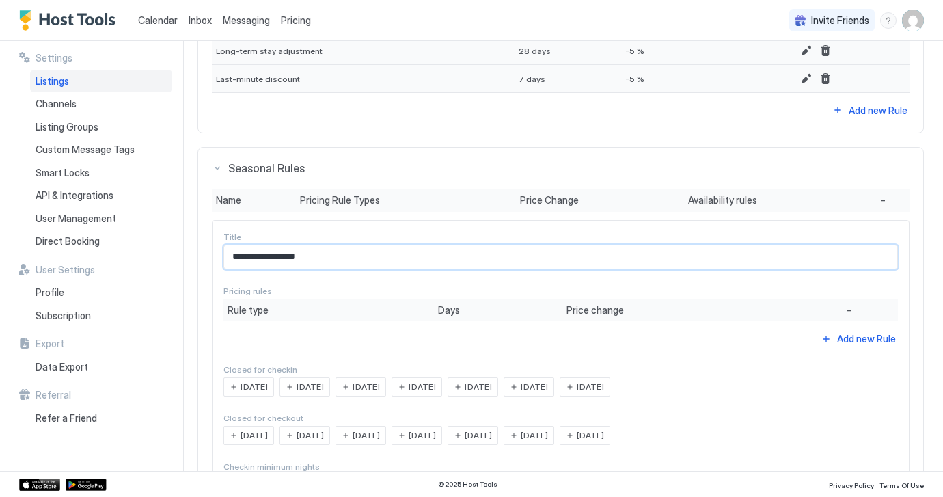
scroll to position [639, 0]
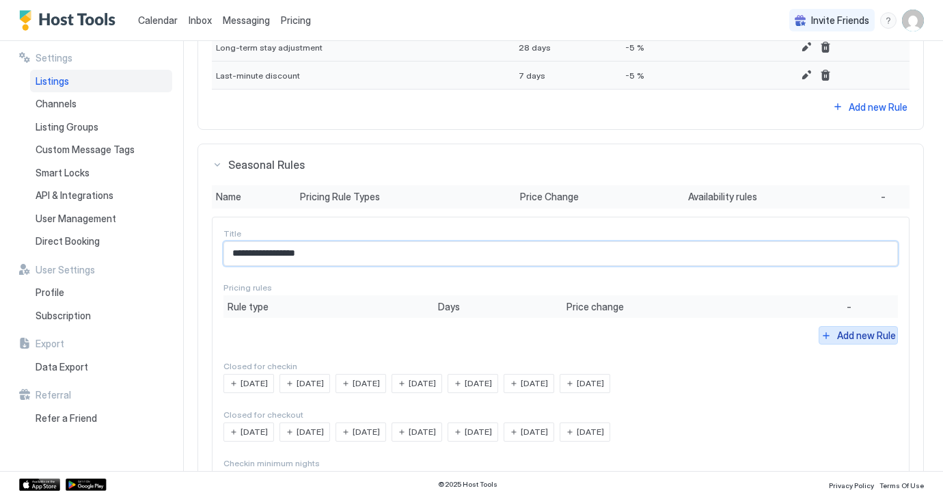
type input "**********"
click at [827, 337] on button "Add new Rule" at bounding box center [857, 335] width 79 height 18
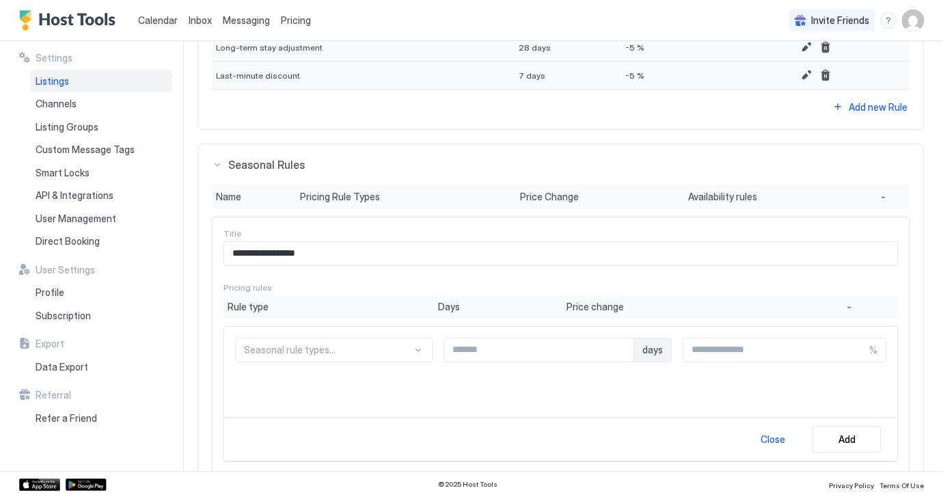
click at [604, 352] on input "**" at bounding box center [538, 349] width 189 height 23
click at [604, 350] on input "**" at bounding box center [538, 349] width 189 height 23
click at [604, 345] on input "**" at bounding box center [538, 349] width 189 height 23
type input "*"
click at [604, 345] on input "*" at bounding box center [538, 349] width 189 height 23
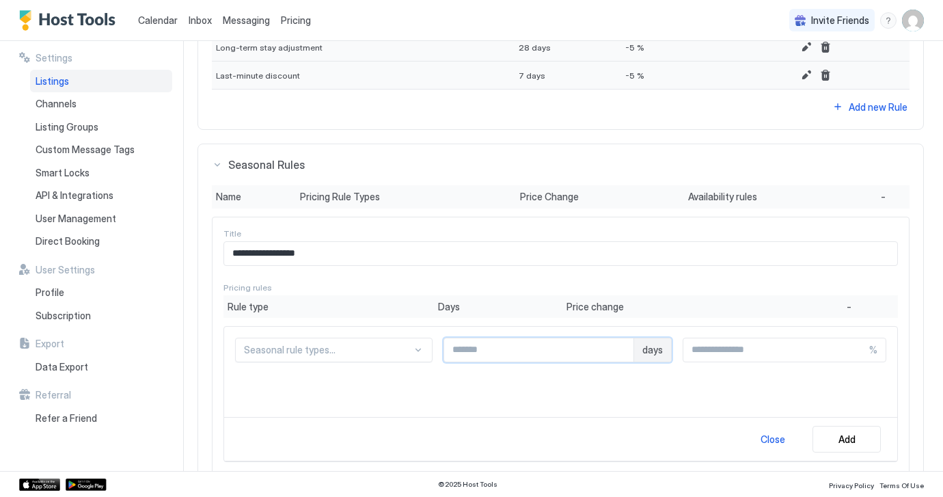
click at [388, 346] on div "Seasonal rule types..." at bounding box center [333, 349] width 197 height 25
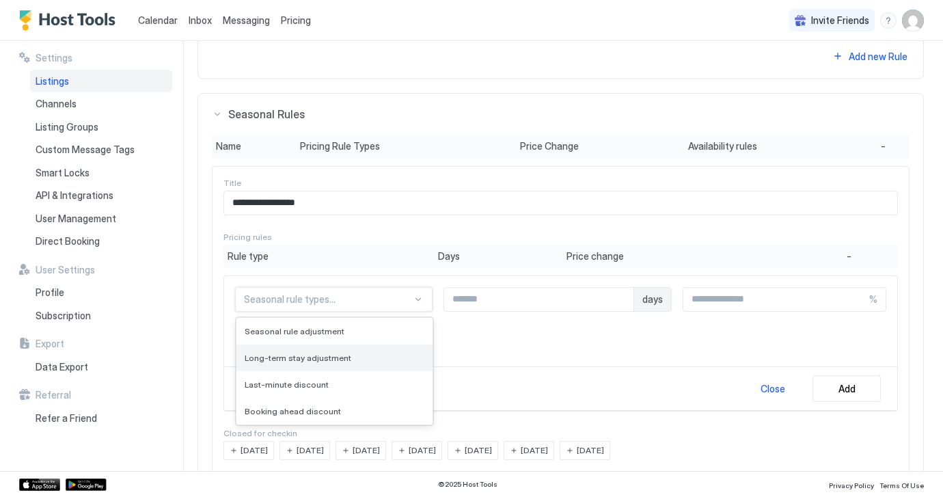
click at [359, 355] on div "Long-term stay adjustment" at bounding box center [335, 357] width 180 height 10
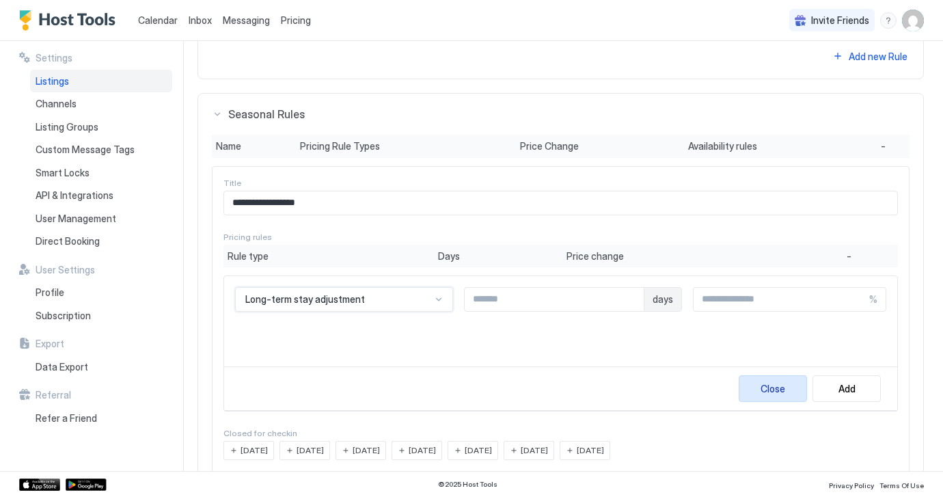
click at [768, 395] on button "Close" at bounding box center [772, 388] width 68 height 27
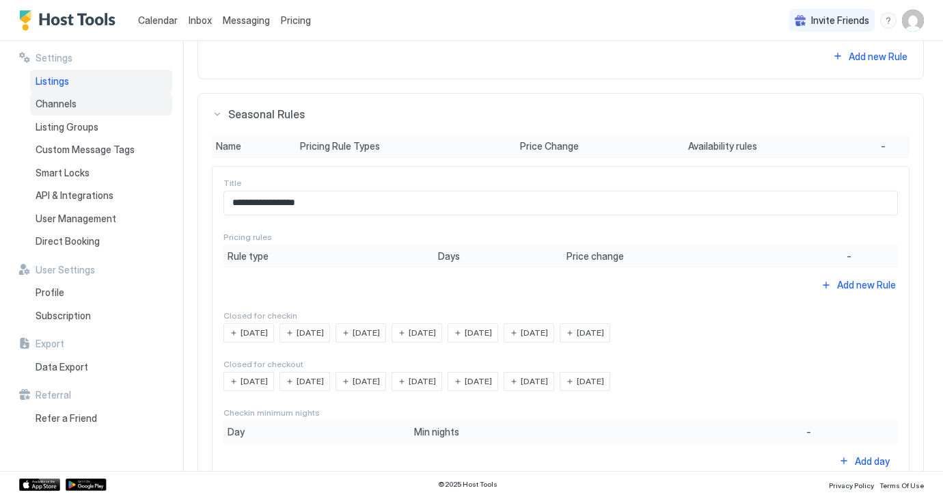
click at [53, 98] on span "Channels" at bounding box center [56, 104] width 41 height 12
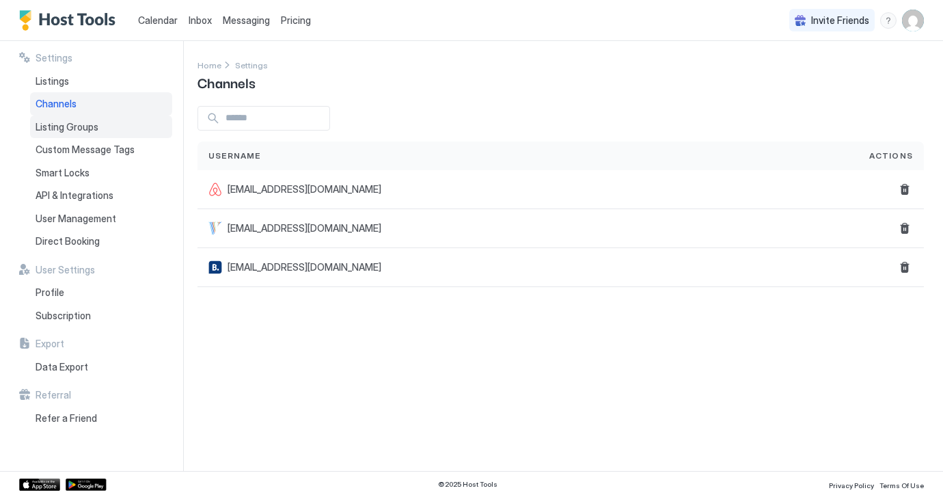
click at [51, 126] on span "Listing Groups" at bounding box center [67, 127] width 63 height 12
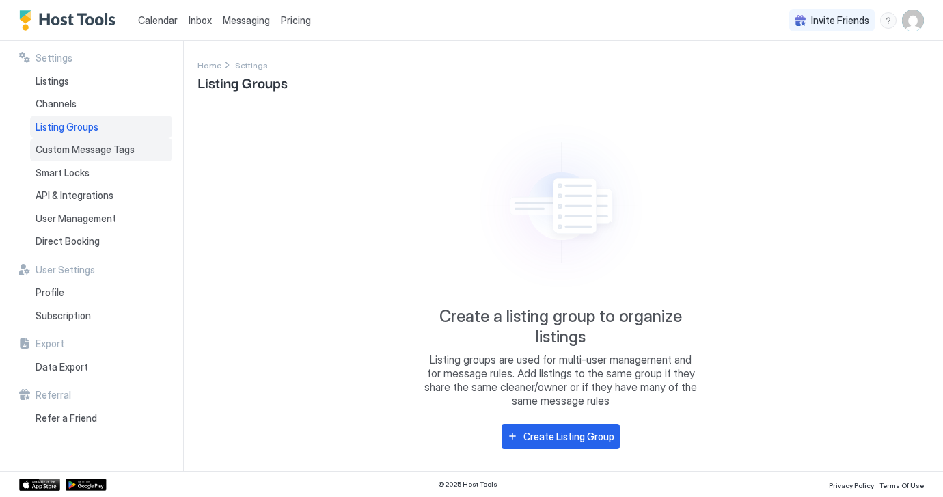
click at [54, 149] on span "Custom Message Tags" at bounding box center [85, 149] width 99 height 12
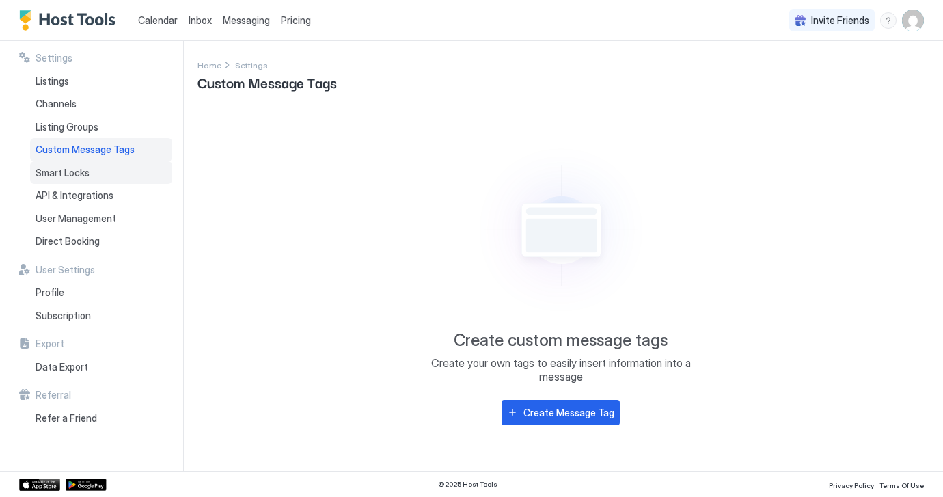
click at [52, 171] on span "Smart Locks" at bounding box center [63, 173] width 54 height 12
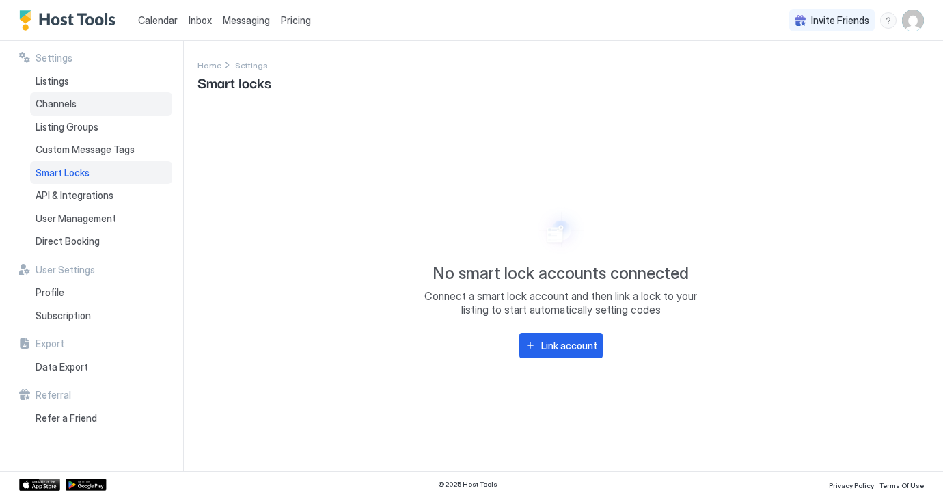
click at [53, 102] on span "Channels" at bounding box center [56, 104] width 41 height 12
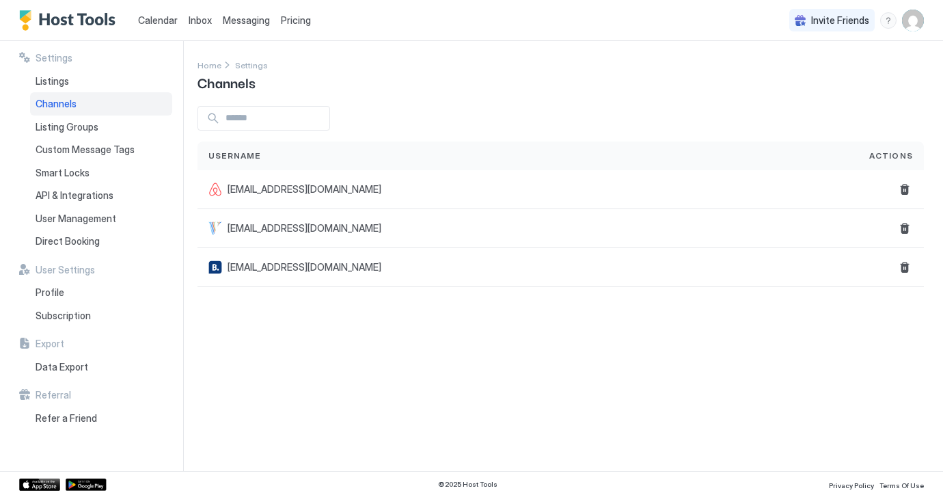
click at [154, 18] on span "Calendar" at bounding box center [158, 20] width 40 height 12
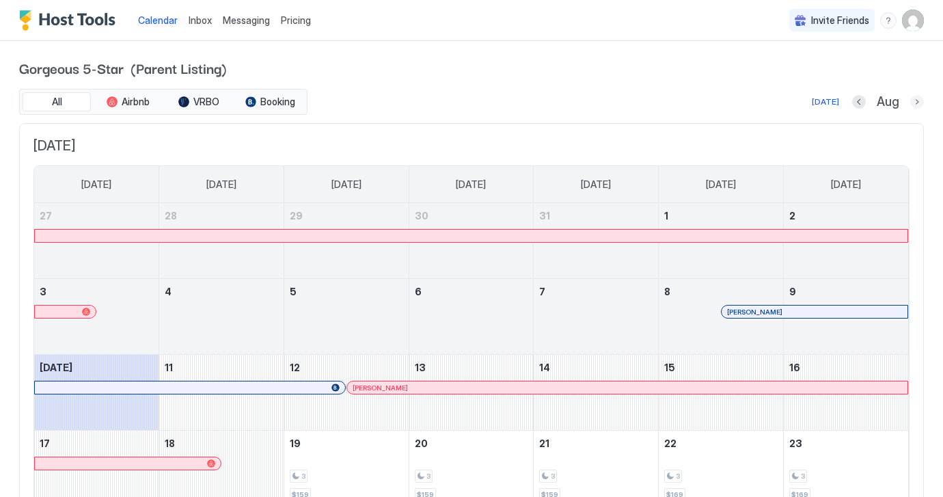
click at [917, 102] on button "Next month" at bounding box center [917, 102] width 14 height 14
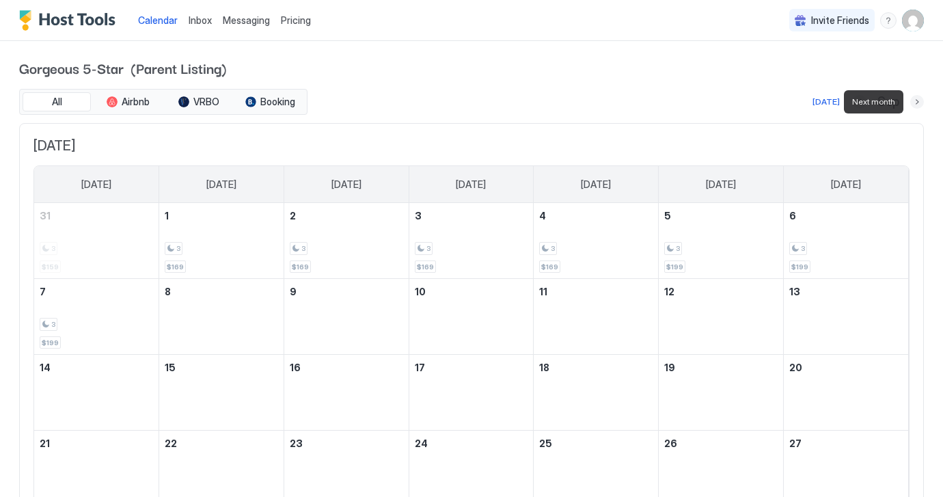
click at [917, 102] on button "Next month" at bounding box center [917, 102] width 14 height 14
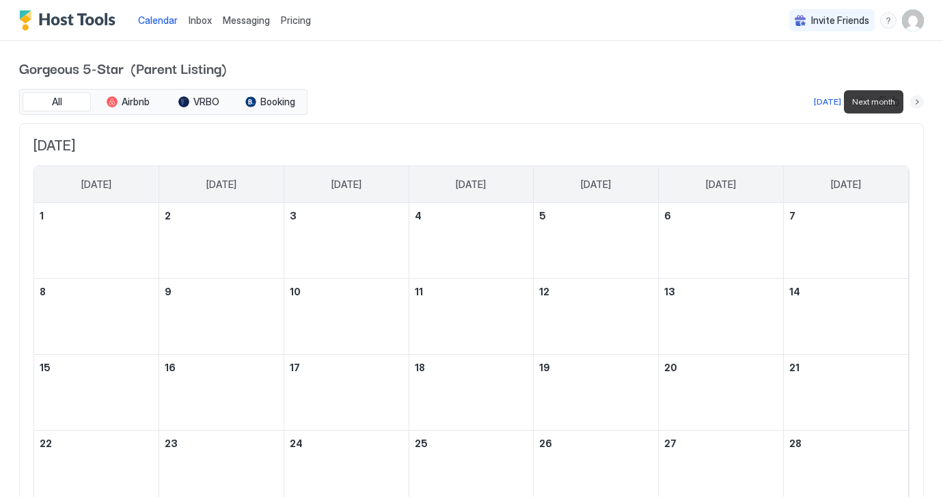
click at [917, 102] on button "Next month" at bounding box center [917, 102] width 14 height 14
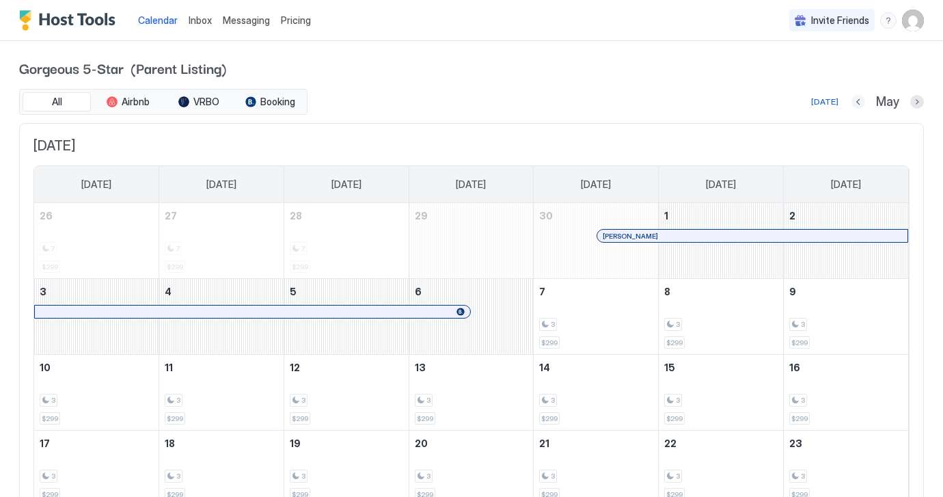
click at [856, 103] on button "Previous month" at bounding box center [858, 102] width 14 height 14
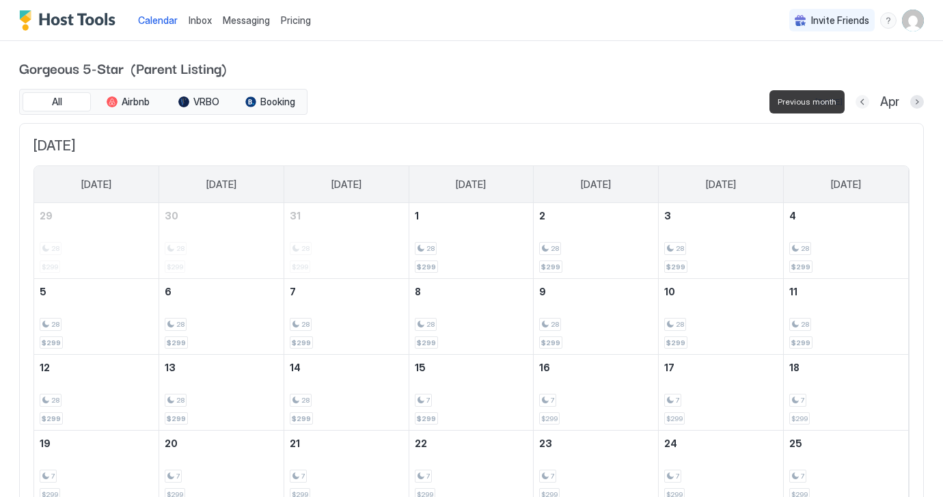
click at [861, 102] on button "Previous month" at bounding box center [862, 102] width 14 height 14
click at [861, 102] on button "Previous month" at bounding box center [860, 102] width 14 height 14
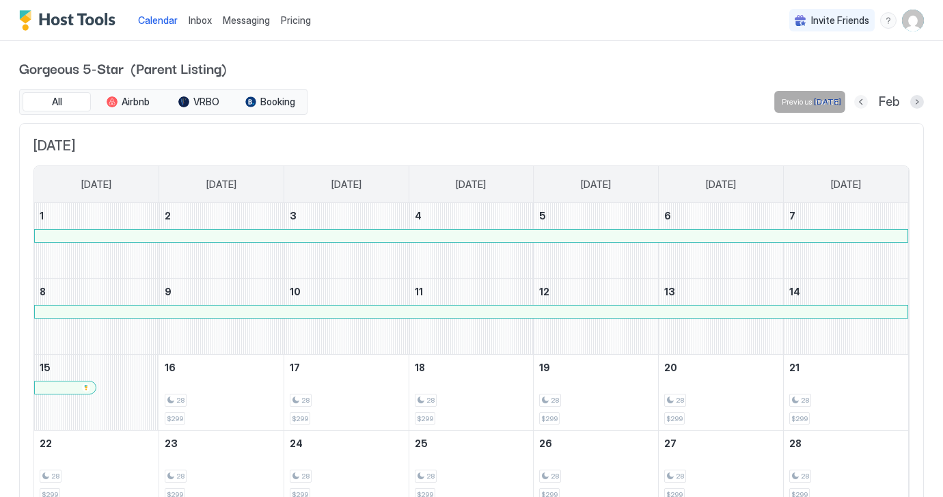
click at [860, 104] on button "Previous month" at bounding box center [861, 102] width 14 height 14
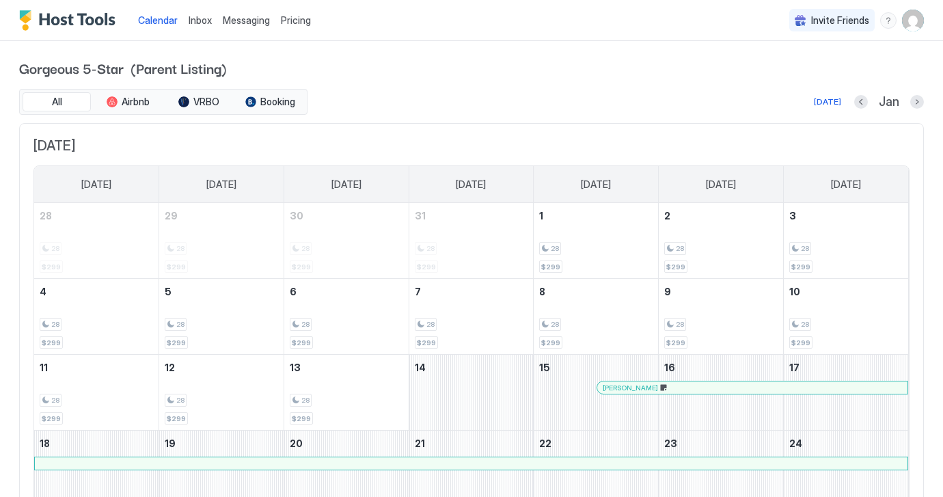
click at [292, 22] on span "Pricing" at bounding box center [296, 20] width 30 height 12
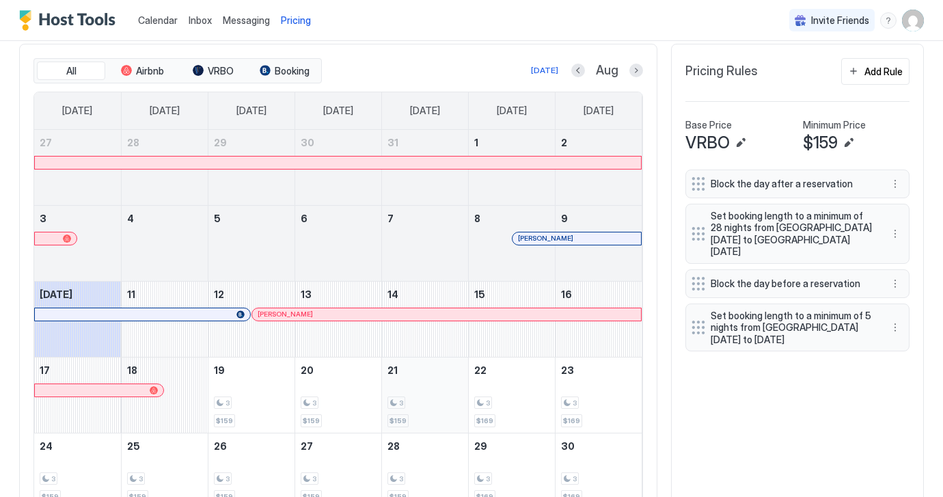
scroll to position [404, 0]
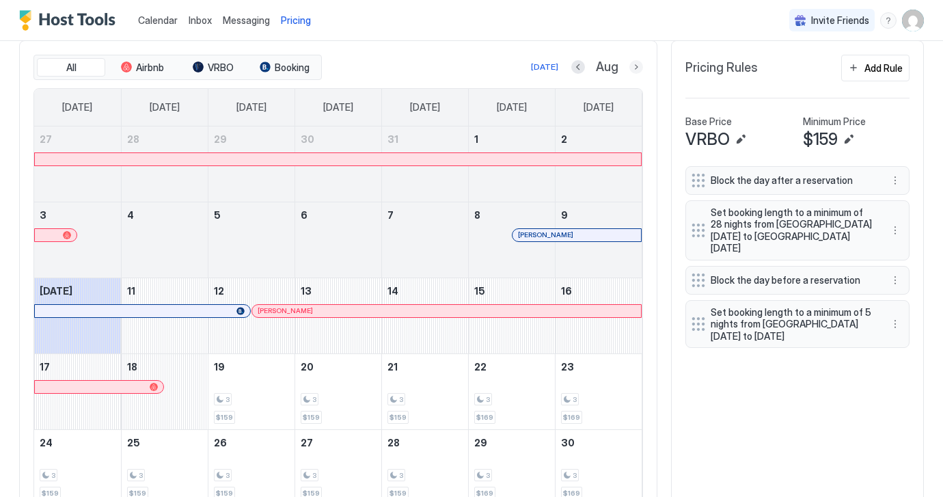
click at [636, 67] on button "Next month" at bounding box center [636, 67] width 14 height 14
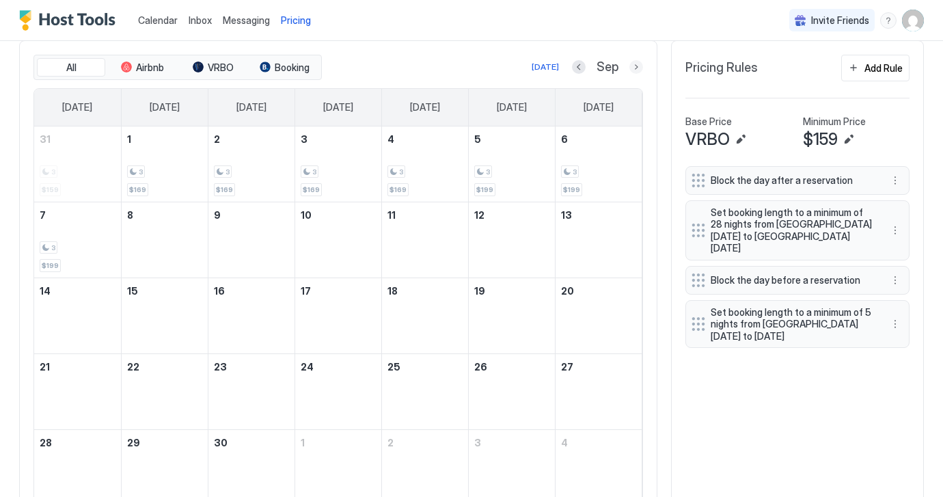
scroll to position [383, 0]
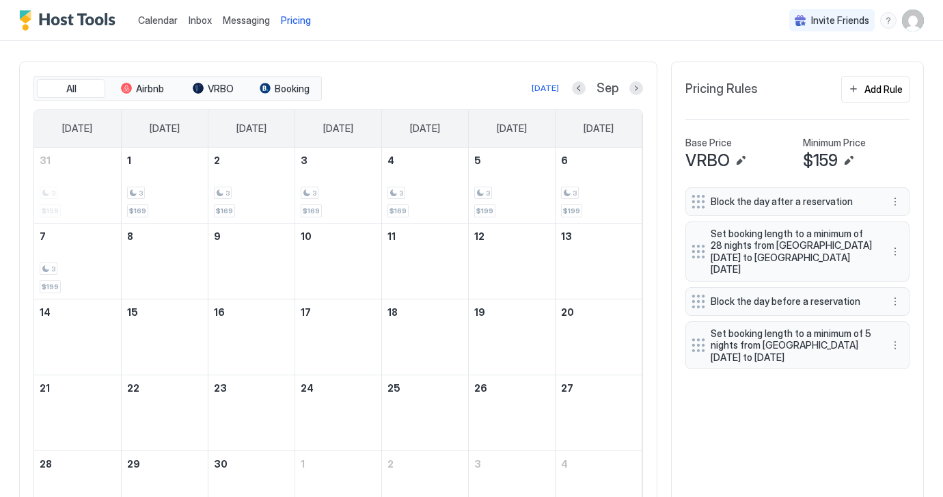
click at [636, 67] on div "All Airbnb VRBO Booking [DATE] Sep [DATE] [DATE] [DATE] [DATE] [DATE] [DATE] [D…" at bounding box center [338, 301] width 638 height 480
click at [635, 89] on button "Next month" at bounding box center [636, 88] width 14 height 14
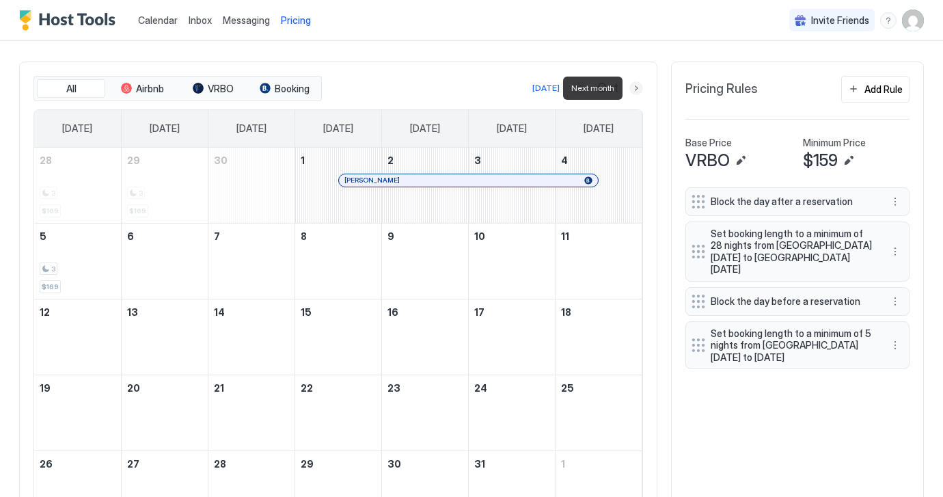
click at [635, 89] on button "Next month" at bounding box center [636, 88] width 14 height 14
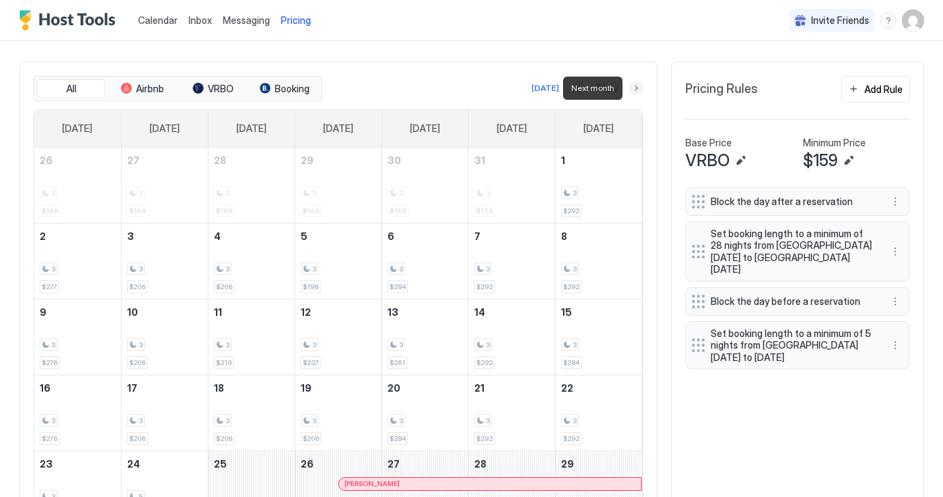
click at [635, 88] on button "Next month" at bounding box center [636, 88] width 14 height 14
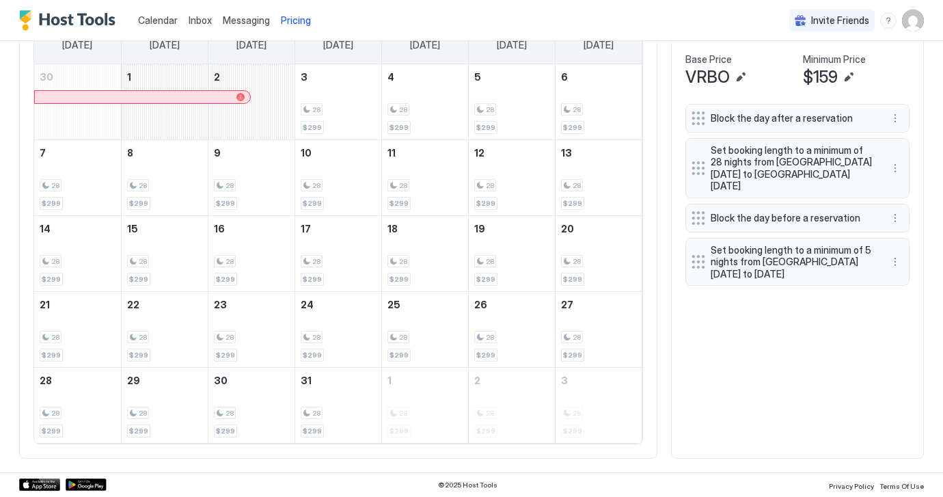
scroll to position [465, 0]
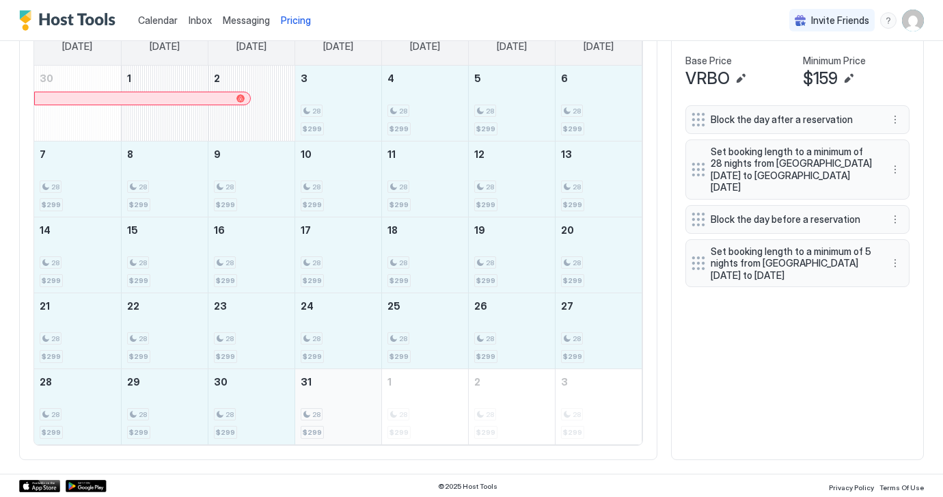
drag, startPoint x: 318, startPoint y: 106, endPoint x: 340, endPoint y: 413, distance: 307.5
click at [340, 413] on tbody "30 1 2 3 28 $299 4 28 $299 5 28 $299 6 28 $299 7 28 $299 8 28 $299 9 28 $299 10…" at bounding box center [337, 255] width 607 height 378
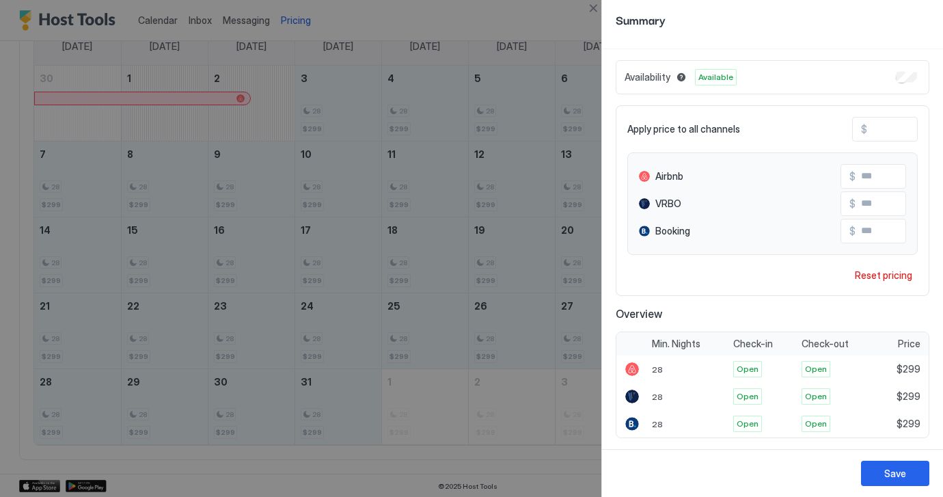
scroll to position [31, 0]
click at [865, 274] on div "Reset pricing" at bounding box center [882, 275] width 57 height 14
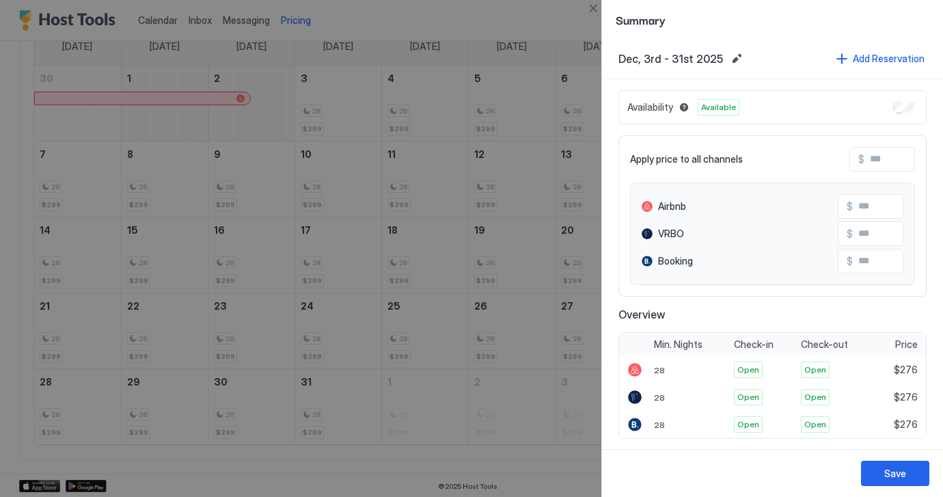
click at [881, 238] on input "Input Field" at bounding box center [906, 233] width 109 height 23
click at [889, 468] on div "Save" at bounding box center [895, 473] width 22 height 14
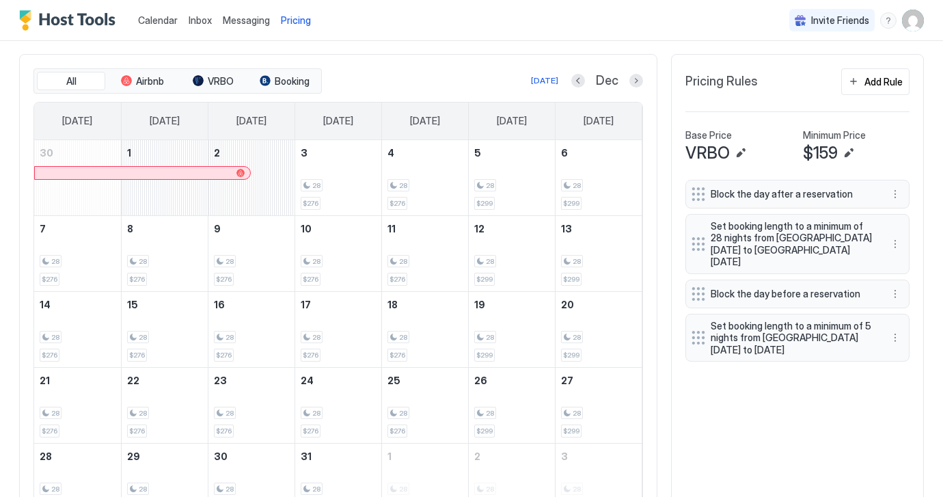
scroll to position [387, 0]
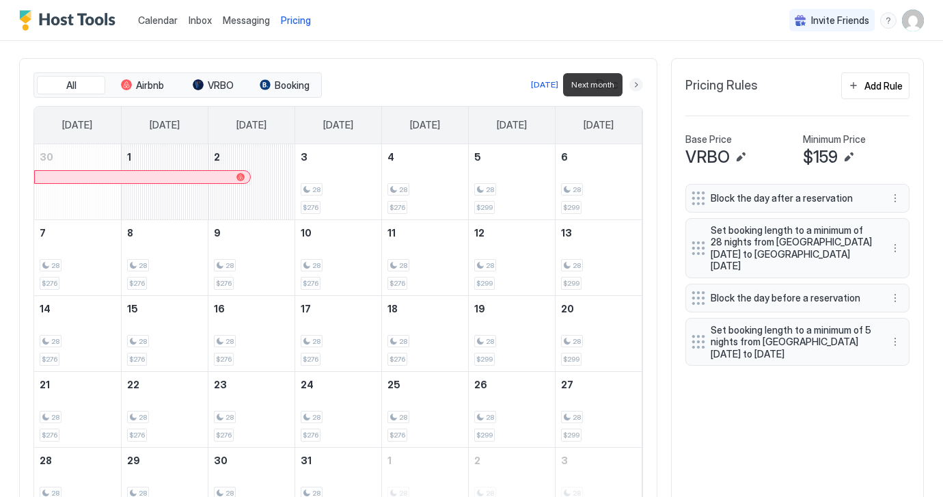
click at [637, 85] on button "Next month" at bounding box center [636, 85] width 14 height 14
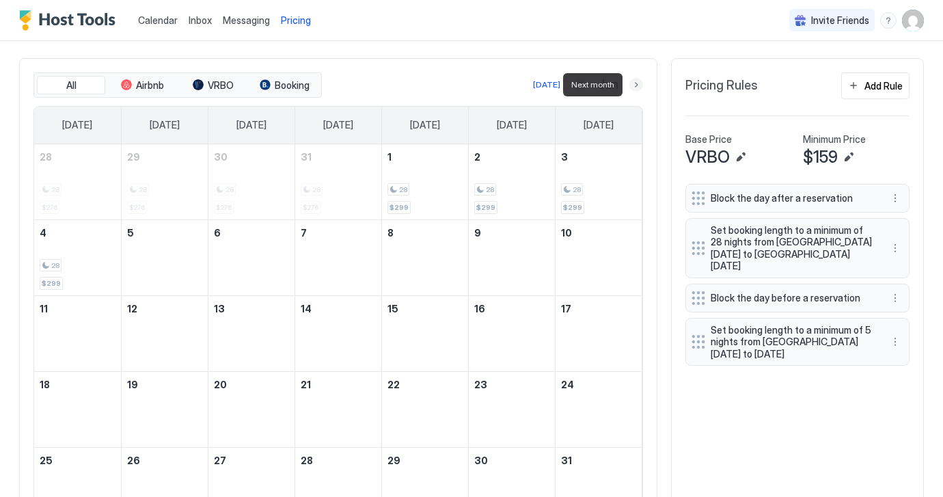
scroll to position [383, 0]
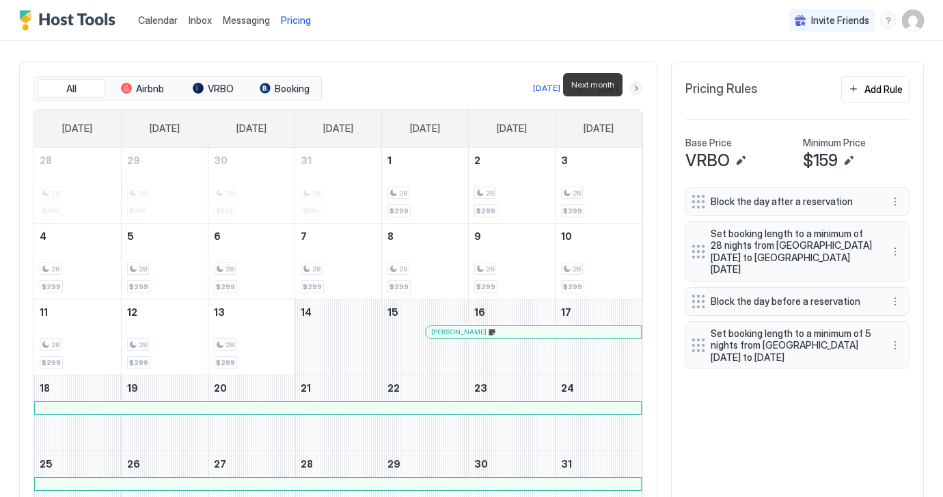
click at [637, 85] on button "Next month" at bounding box center [636, 88] width 14 height 14
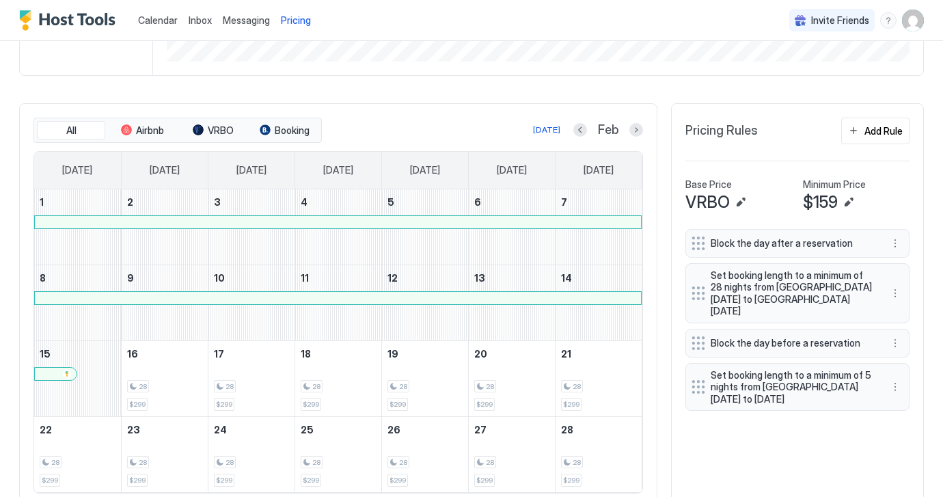
scroll to position [344, 0]
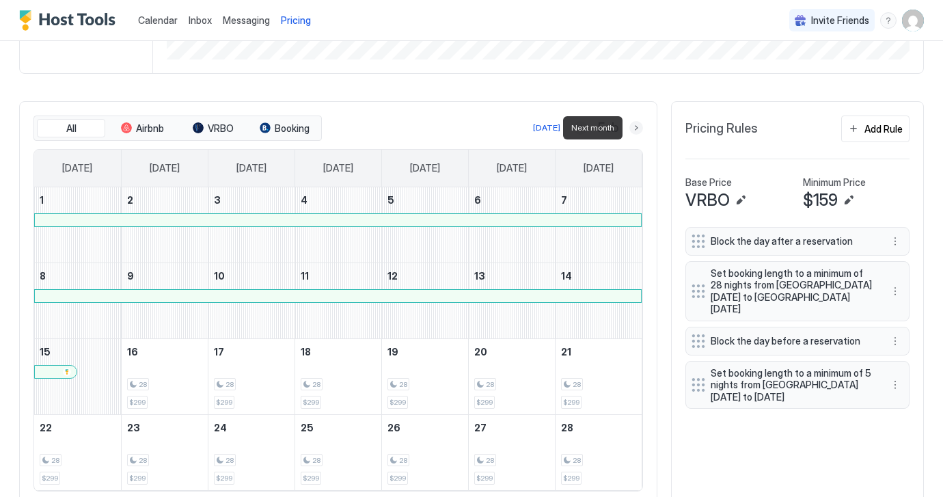
click at [635, 129] on button "Next month" at bounding box center [636, 128] width 14 height 14
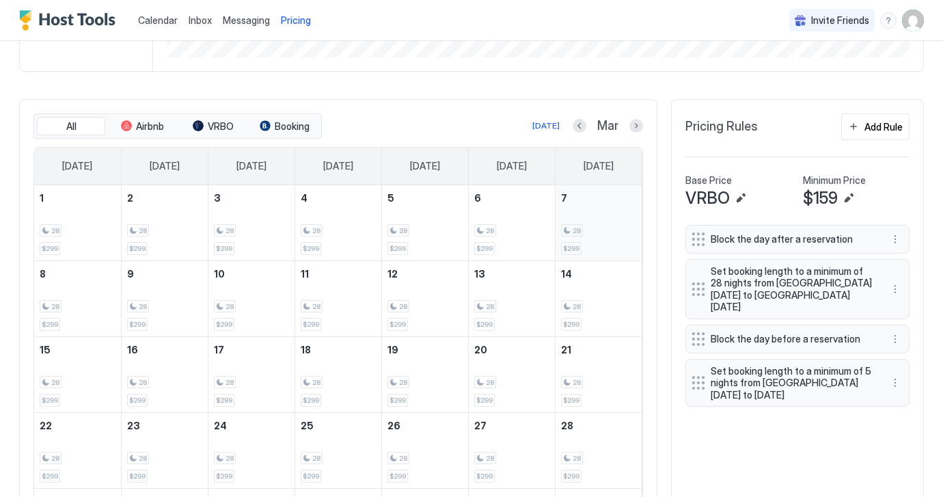
scroll to position [342, 0]
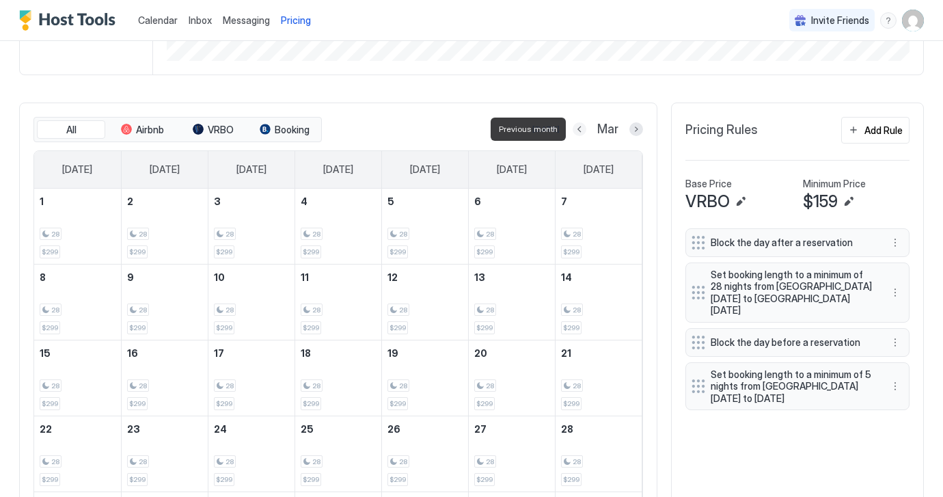
click at [579, 126] on button "Previous month" at bounding box center [579, 129] width 14 height 14
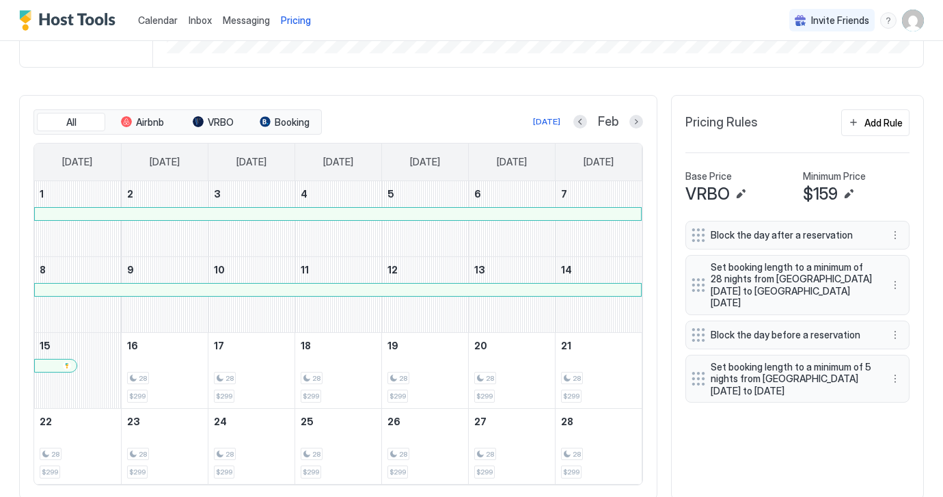
scroll to position [337, 0]
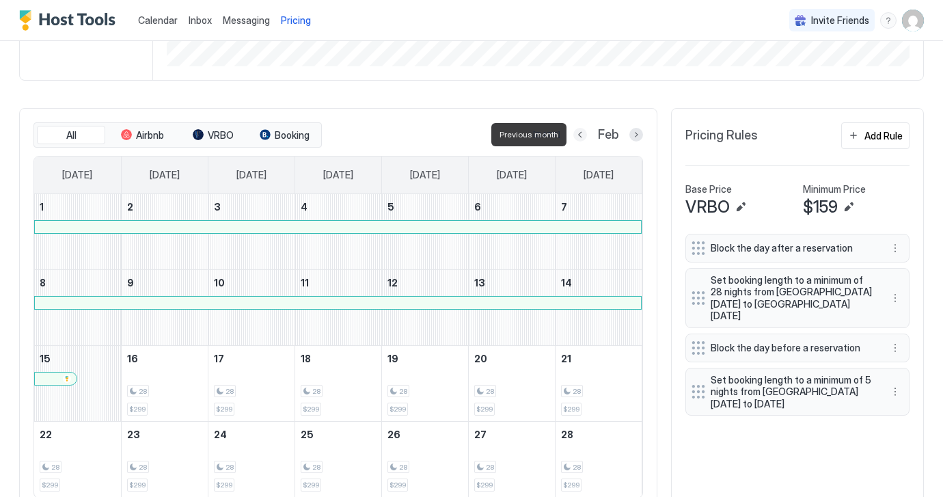
click at [579, 135] on button "Previous month" at bounding box center [580, 135] width 14 height 14
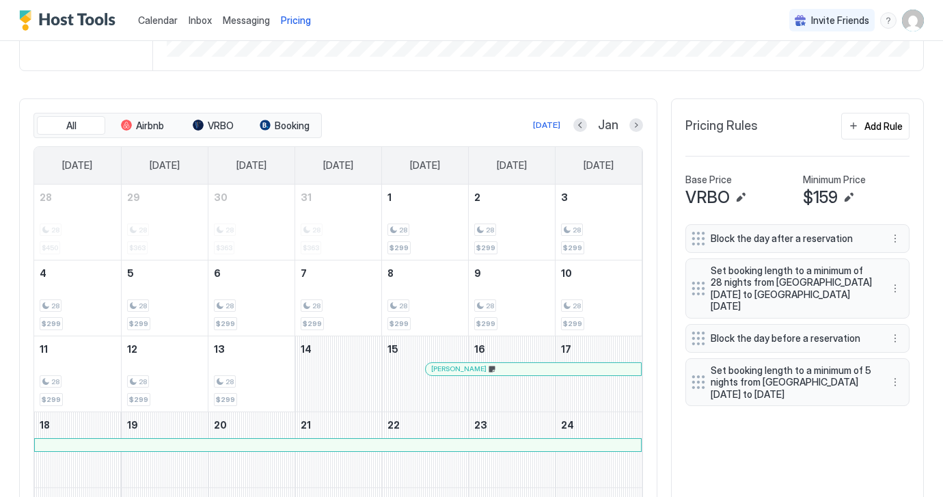
scroll to position [344, 0]
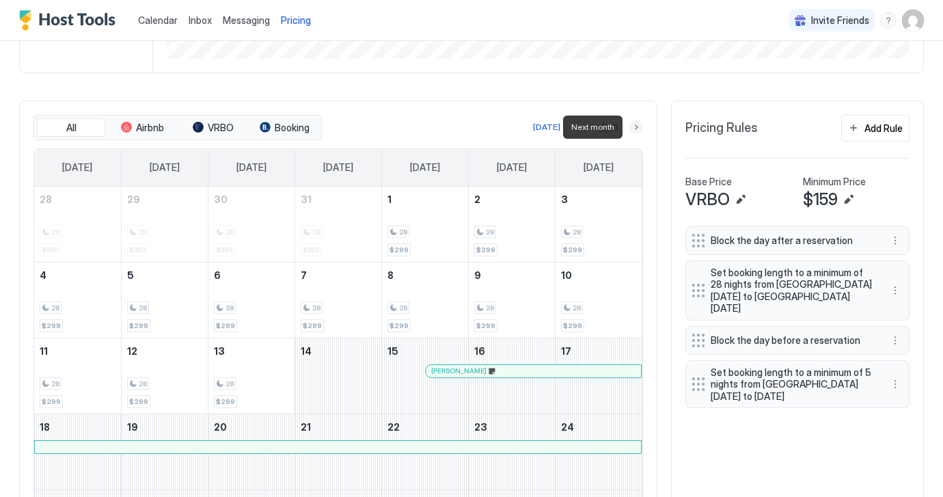
click at [635, 126] on button "Next month" at bounding box center [636, 127] width 14 height 14
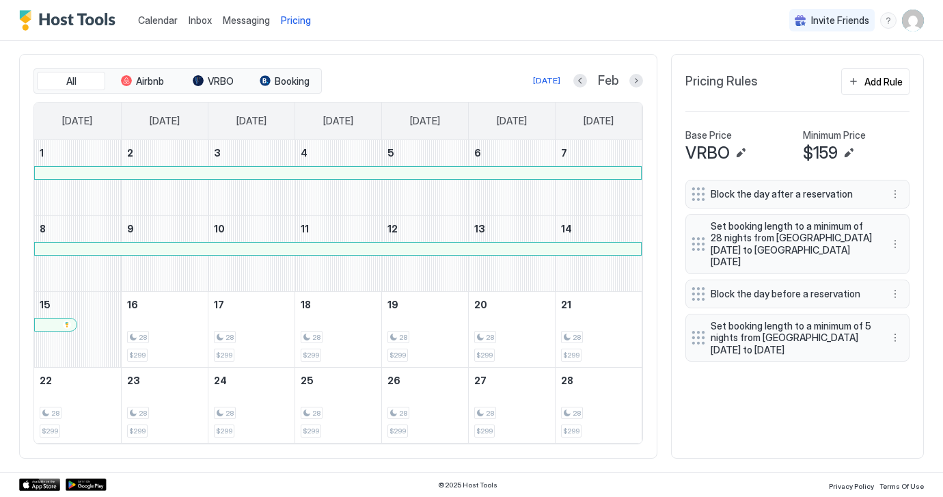
scroll to position [389, 0]
click at [635, 83] on button "Next month" at bounding box center [636, 82] width 14 height 14
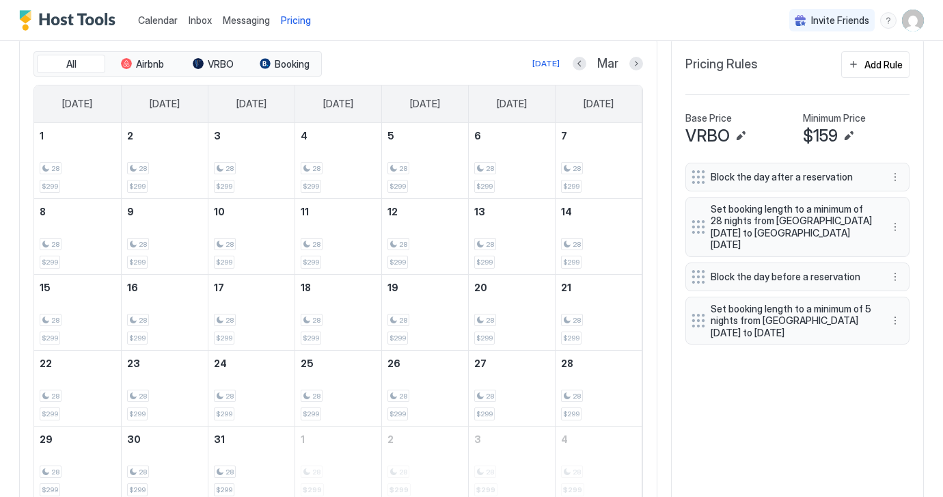
scroll to position [406, 0]
click at [635, 63] on button "Next month" at bounding box center [636, 65] width 14 height 14
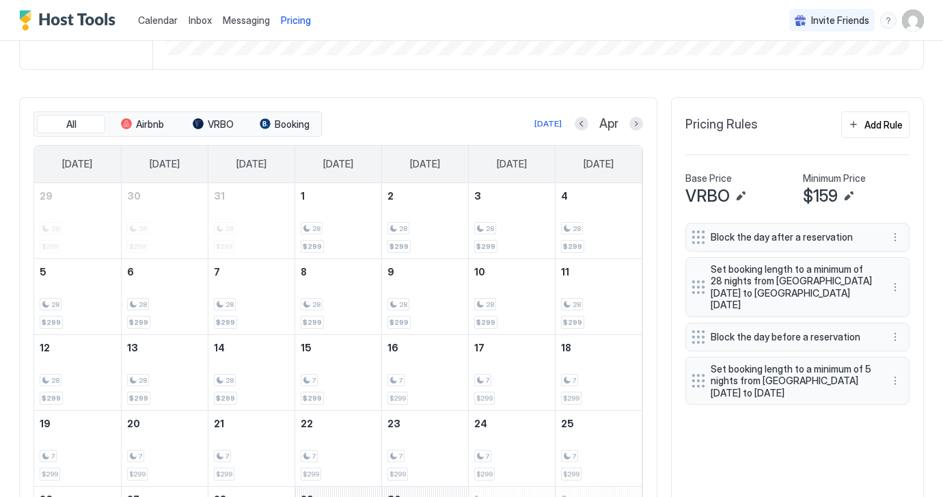
scroll to position [353, 0]
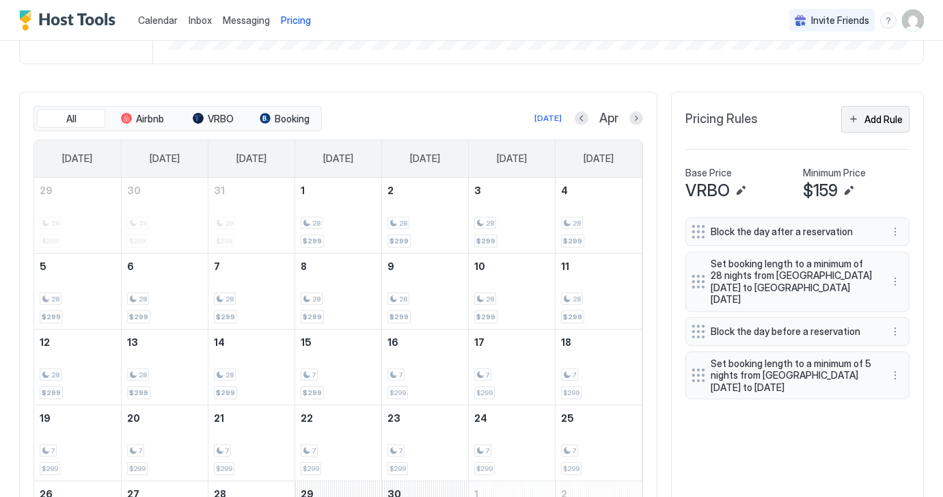
click at [856, 117] on button "Add Rule" at bounding box center [875, 119] width 68 height 27
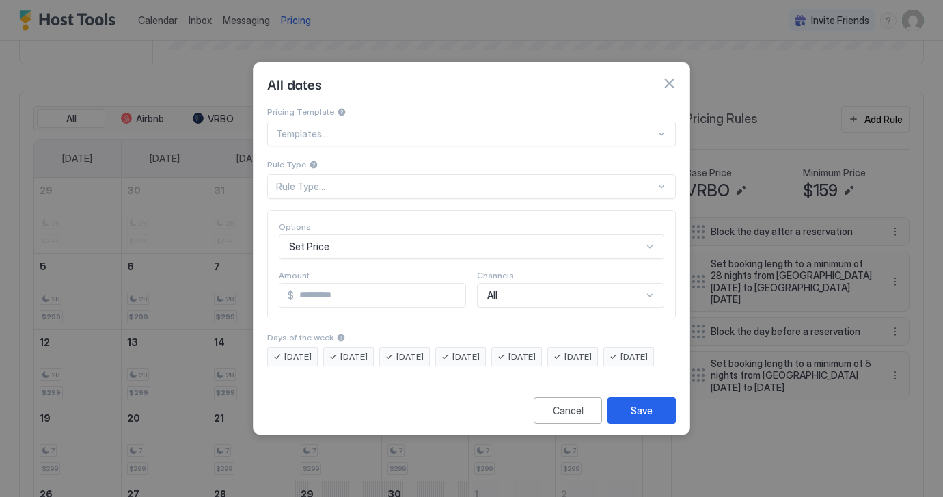
click at [649, 239] on div "Set Price" at bounding box center [471, 246] width 385 height 25
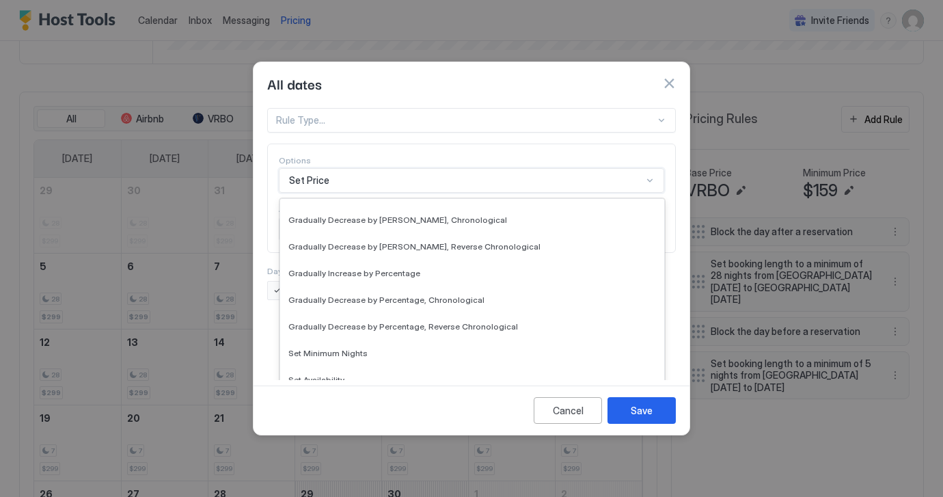
scroll to position [248, 0]
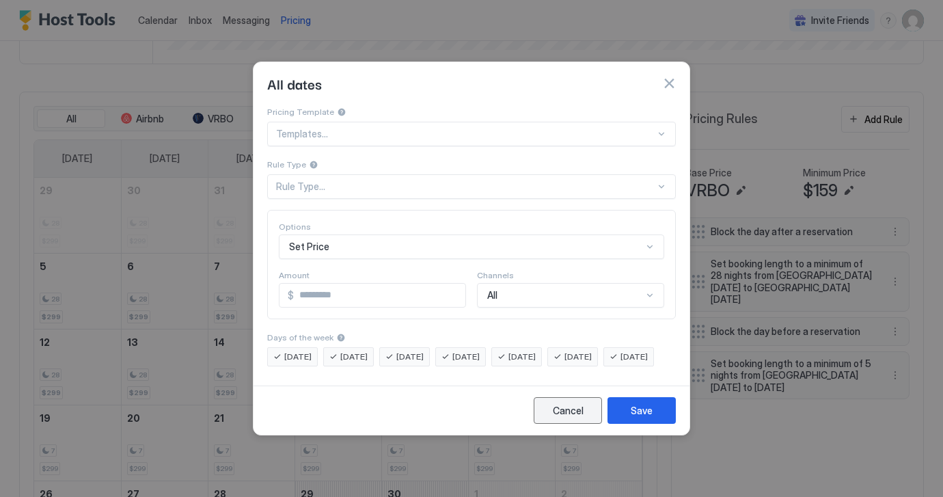
click at [561, 417] on div "Cancel" at bounding box center [568, 410] width 31 height 14
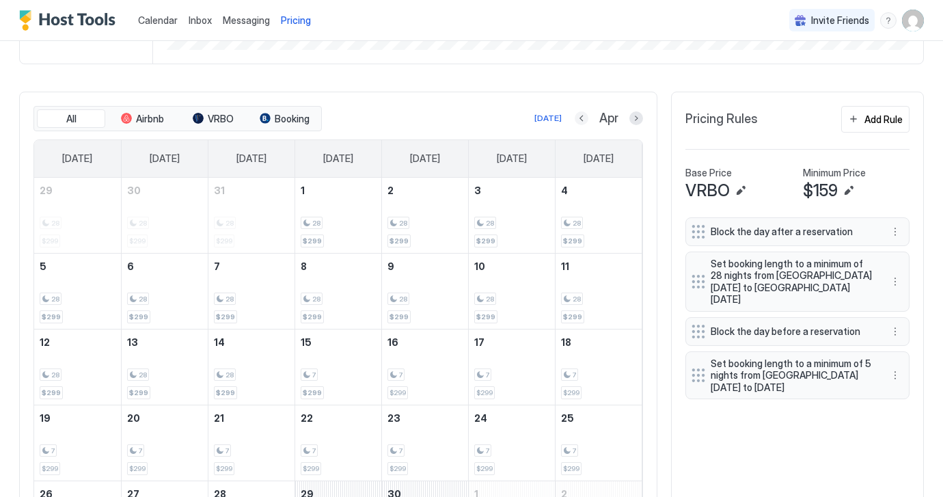
click at [583, 119] on button "Previous month" at bounding box center [581, 118] width 14 height 14
click at [581, 118] on button "Previous month" at bounding box center [579, 118] width 14 height 14
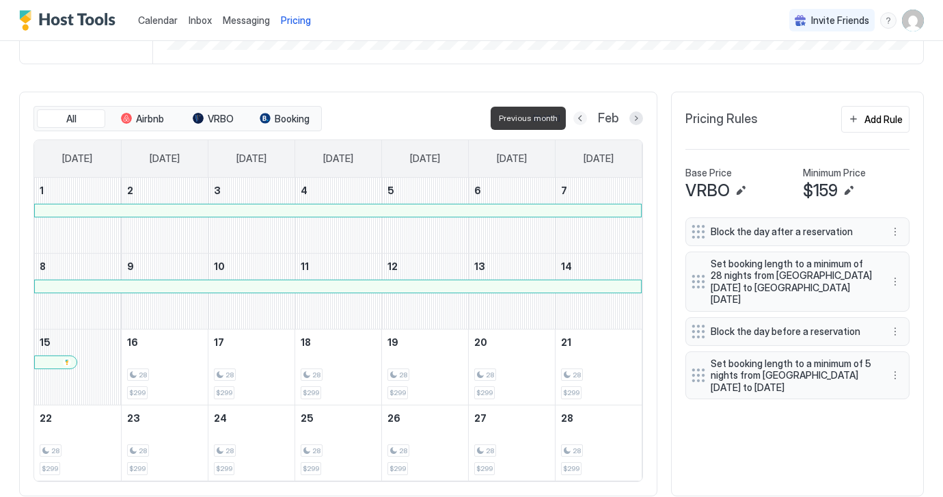
scroll to position [307, 0]
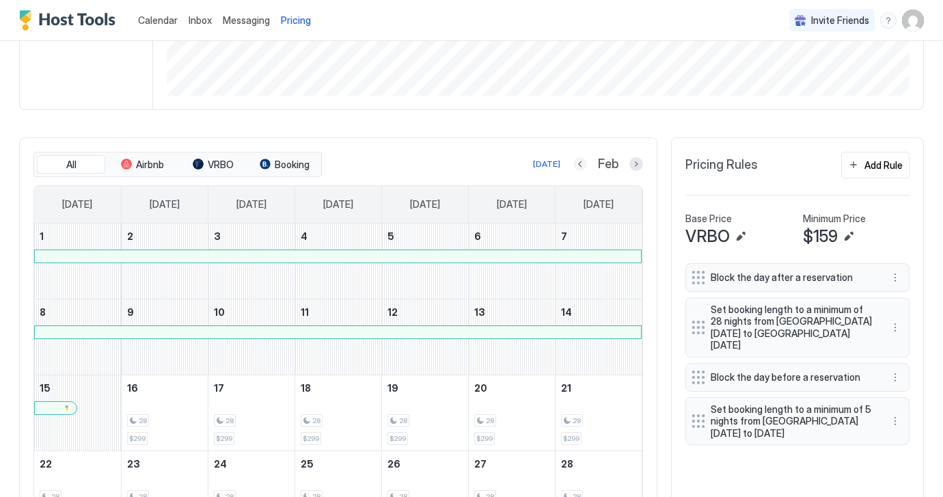
click at [580, 163] on button "Previous month" at bounding box center [580, 164] width 14 height 14
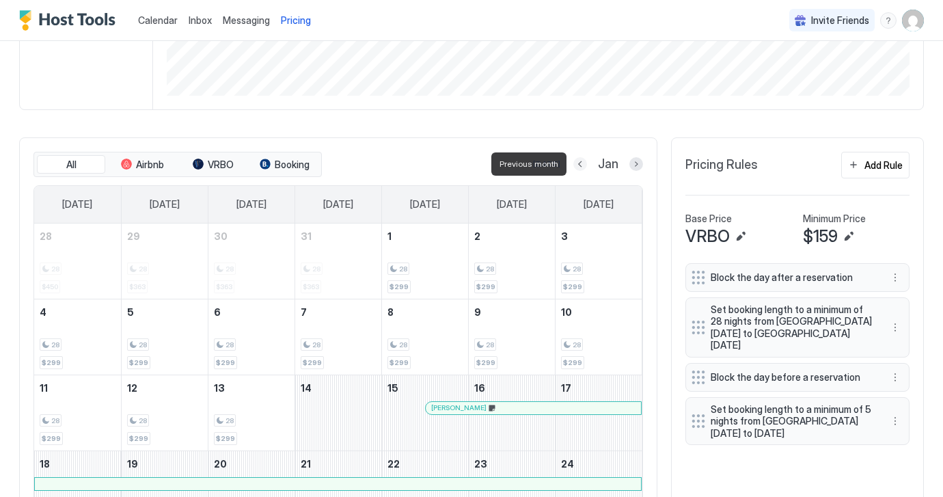
click at [580, 163] on button "Previous month" at bounding box center [580, 164] width 14 height 14
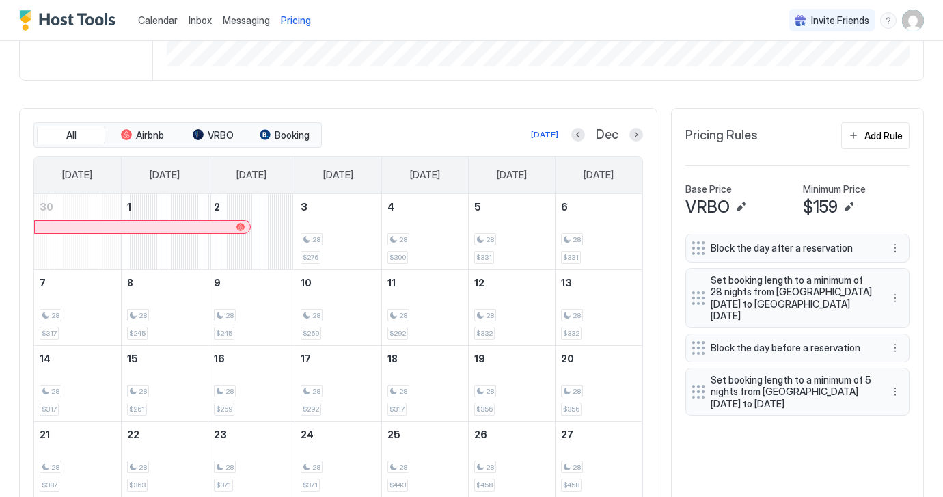
scroll to position [332, 0]
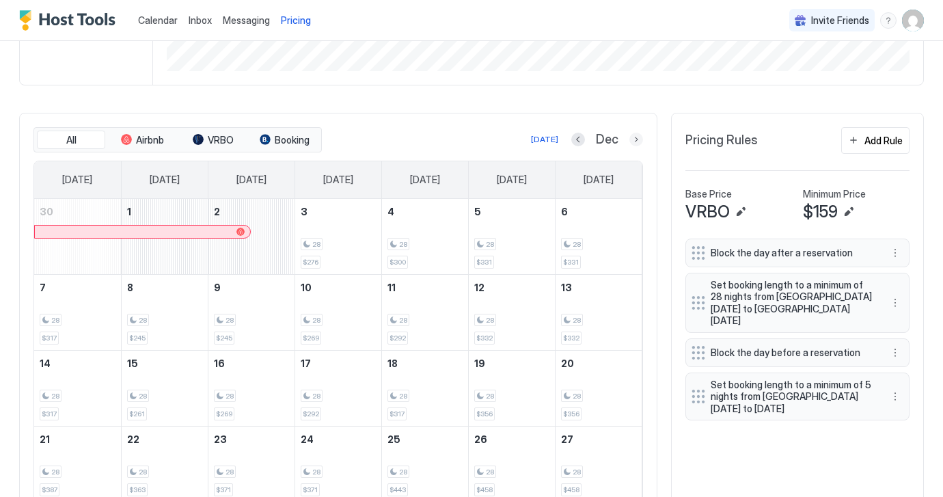
click at [634, 135] on button "Next month" at bounding box center [636, 140] width 14 height 14
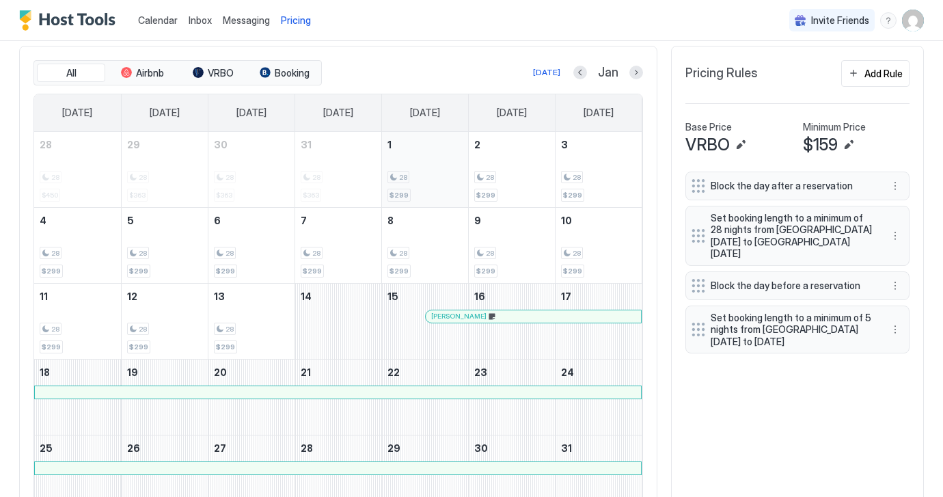
scroll to position [400, 0]
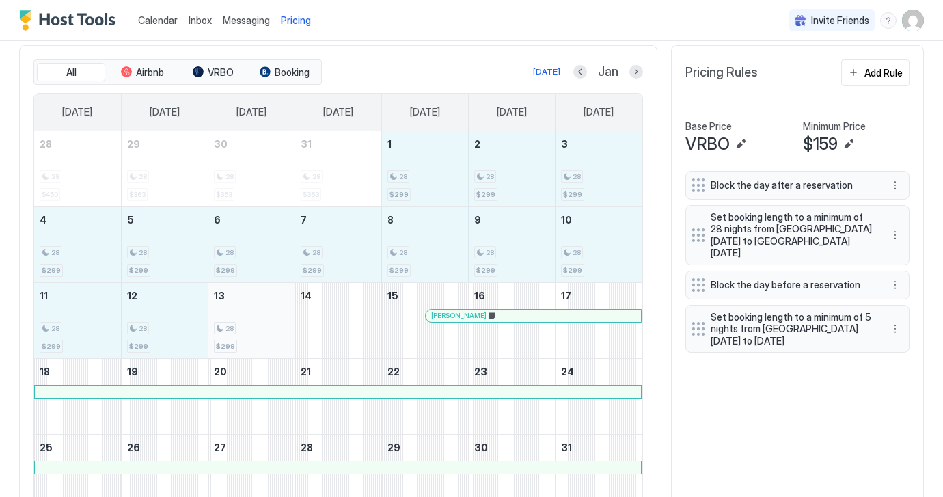
drag, startPoint x: 422, startPoint y: 152, endPoint x: 243, endPoint y: 321, distance: 246.4
click at [243, 321] on tbody "28 28 $450 29 28 $363 30 28 $363 31 28 $363 1 28 $299 2 28 $299 3 28 $299 4 28 …" at bounding box center [337, 320] width 607 height 378
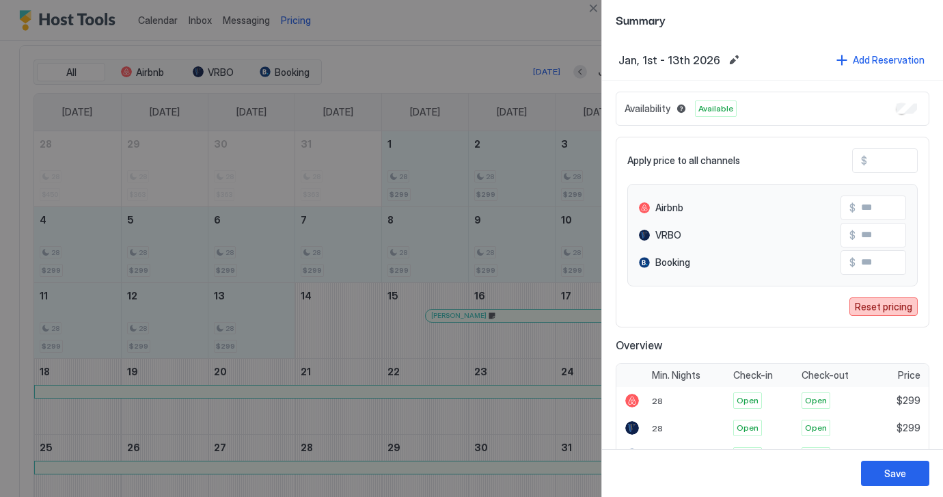
click at [873, 304] on div "Reset pricing" at bounding box center [882, 306] width 57 height 14
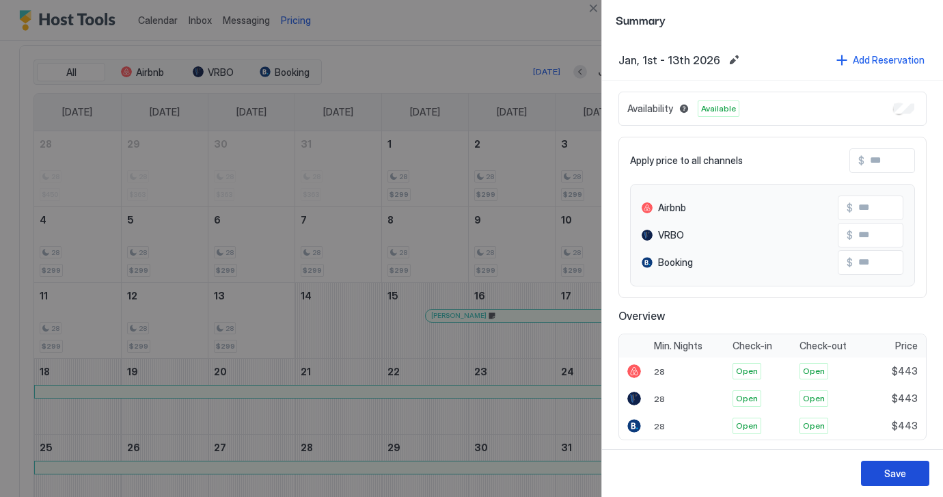
click at [896, 475] on div "Save" at bounding box center [895, 473] width 22 height 14
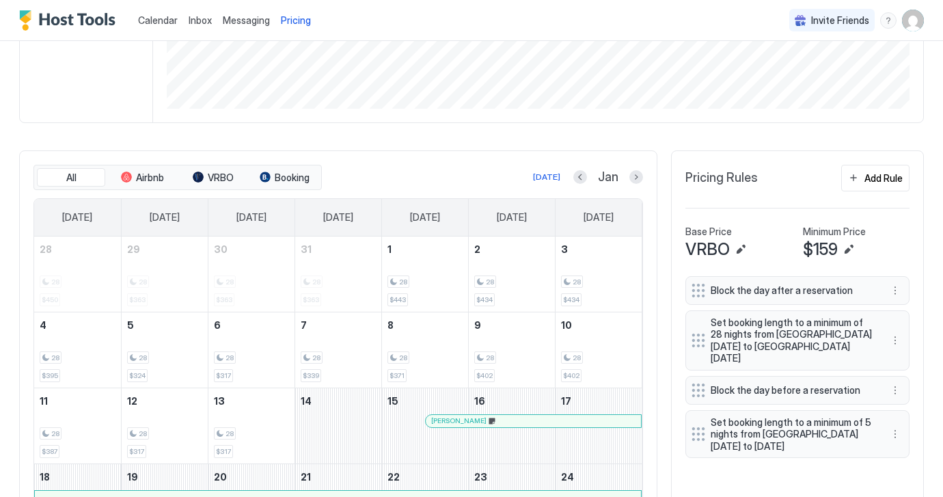
scroll to position [286, 0]
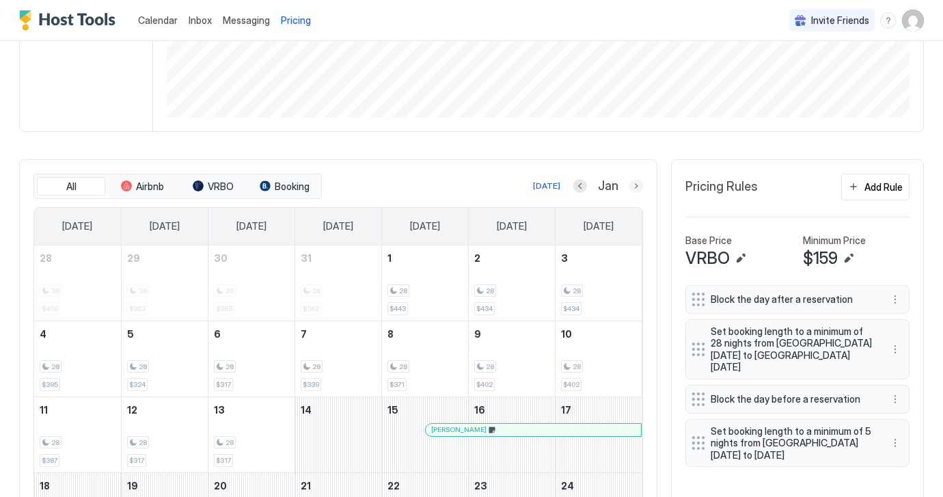
click at [634, 187] on button "Next month" at bounding box center [636, 186] width 14 height 14
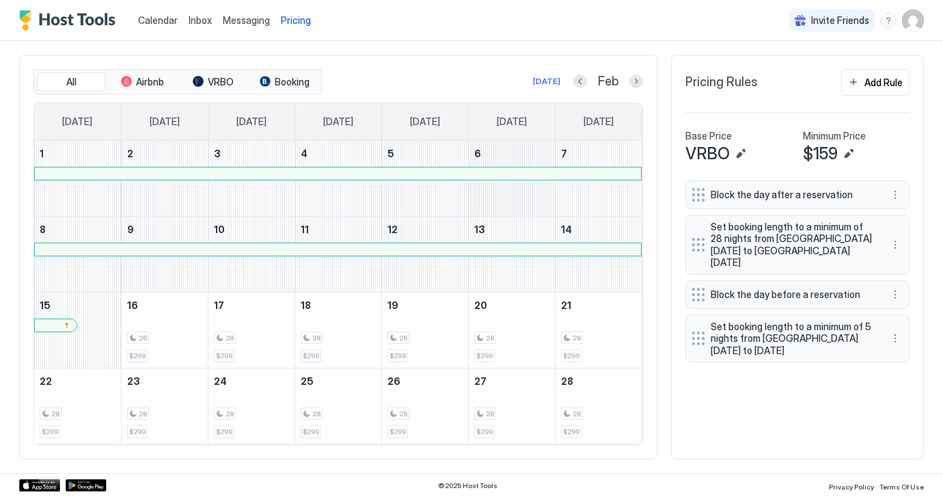
scroll to position [389, 0]
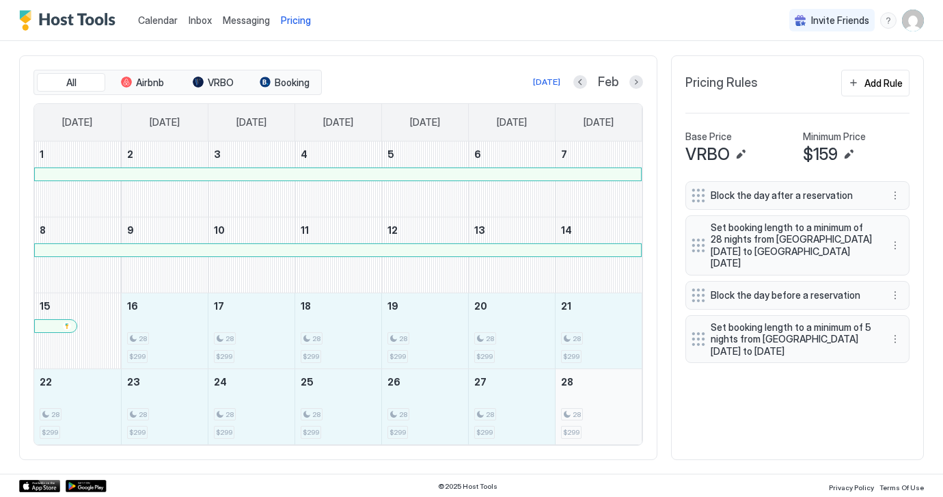
drag, startPoint x: 178, startPoint y: 325, endPoint x: 582, endPoint y: 409, distance: 412.3
click at [582, 409] on tbody "1 2 3 4 5 6 7 8 9 10 11 12 13 14 15 16 28 $299 17 28 $299 18 28 $299 19 28 $299…" at bounding box center [337, 292] width 607 height 303
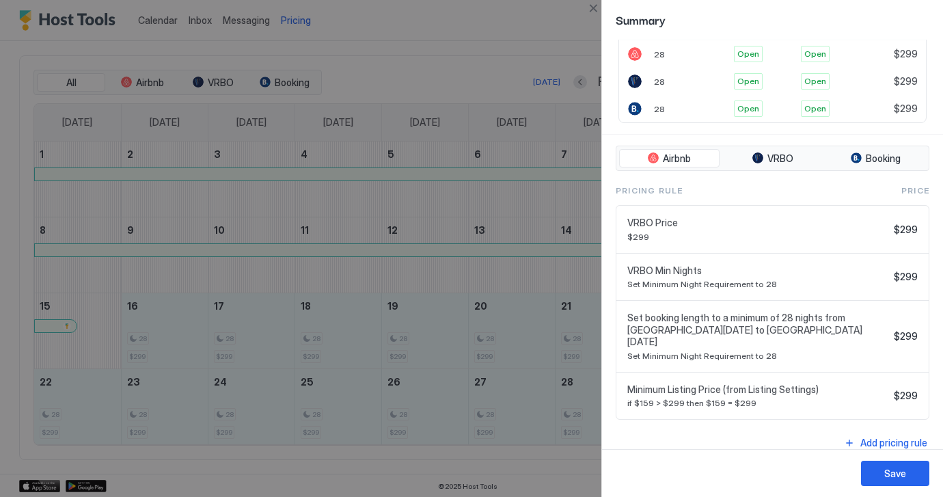
scroll to position [316, 0]
click at [893, 469] on div "Save" at bounding box center [895, 473] width 22 height 14
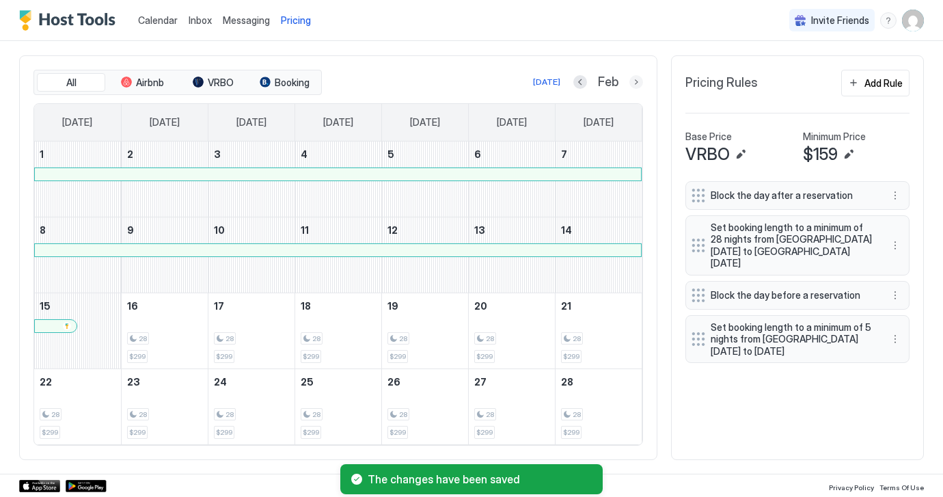
click at [634, 83] on button "Next month" at bounding box center [636, 82] width 14 height 14
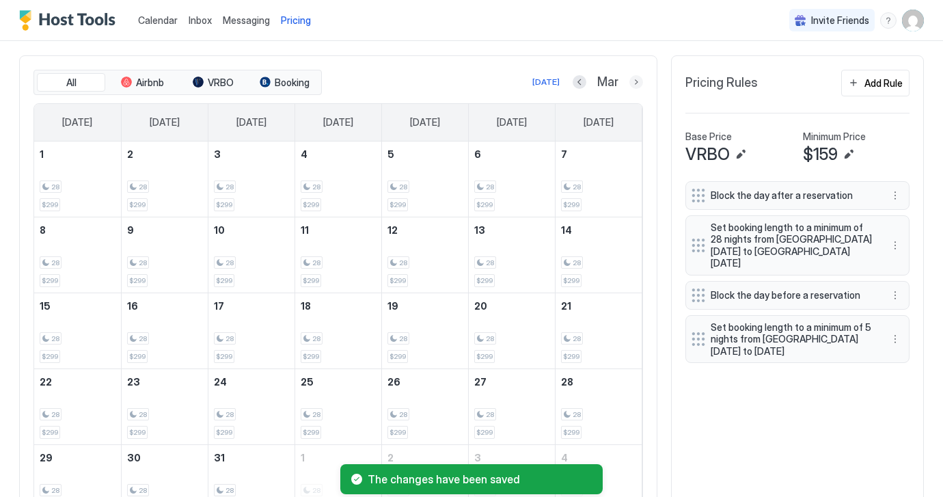
scroll to position [363, 0]
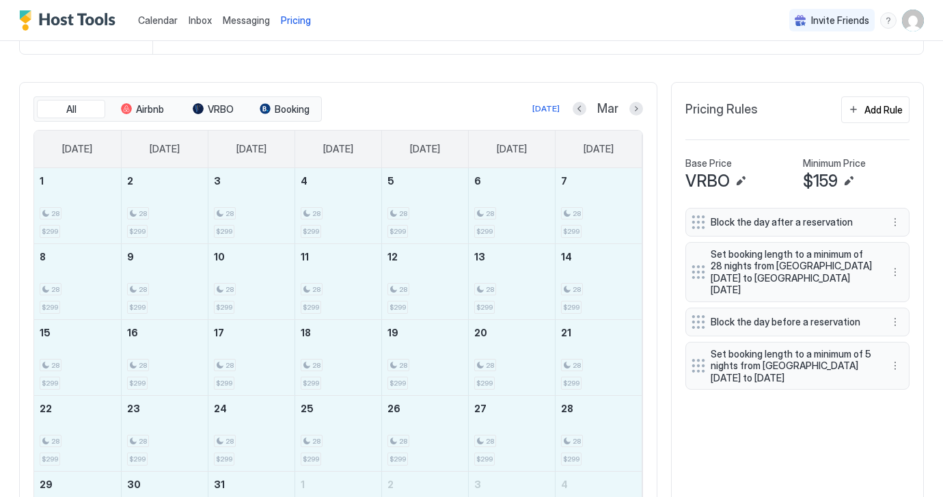
drag, startPoint x: 57, startPoint y: 197, endPoint x: 585, endPoint y: 475, distance: 596.4
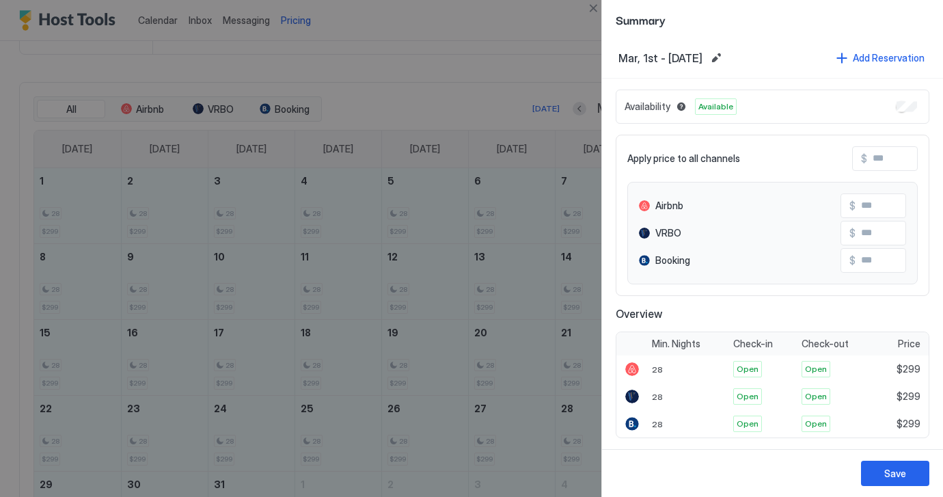
scroll to position [1, 0]
click at [891, 471] on div "Save" at bounding box center [895, 473] width 22 height 14
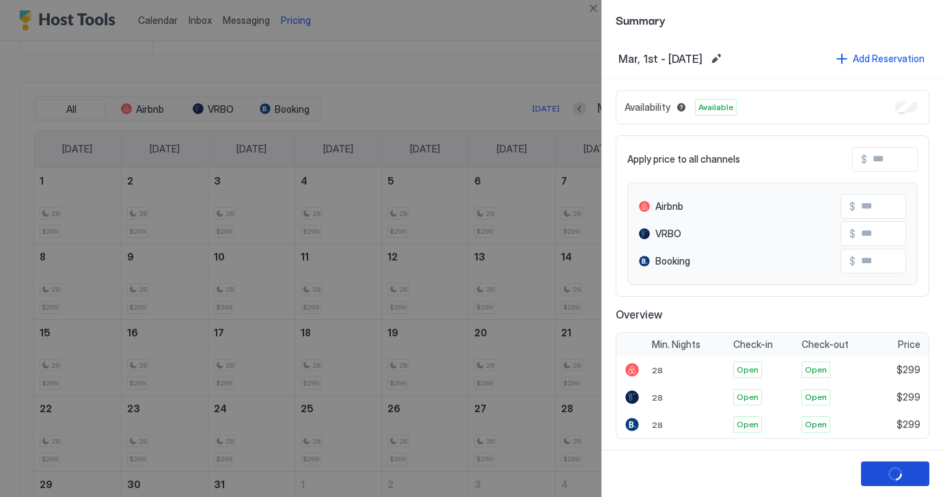
scroll to position [0, 0]
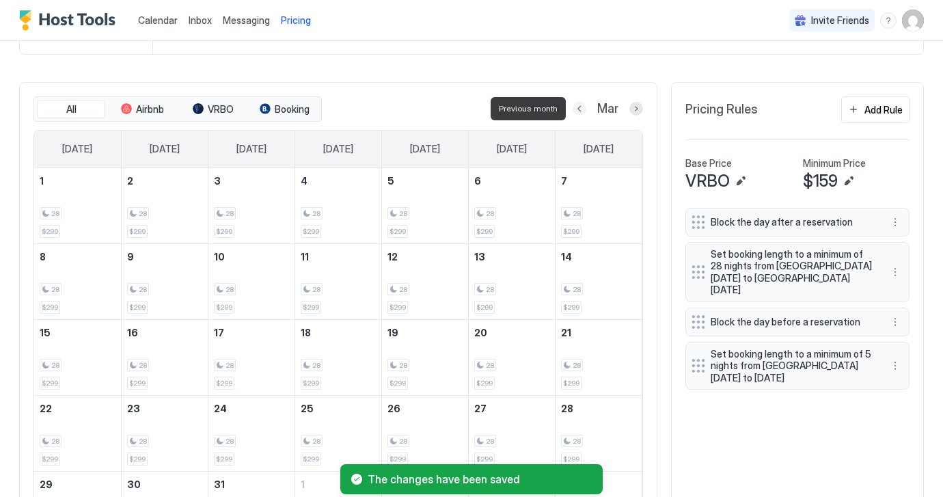
click at [580, 108] on button "Previous month" at bounding box center [579, 109] width 14 height 14
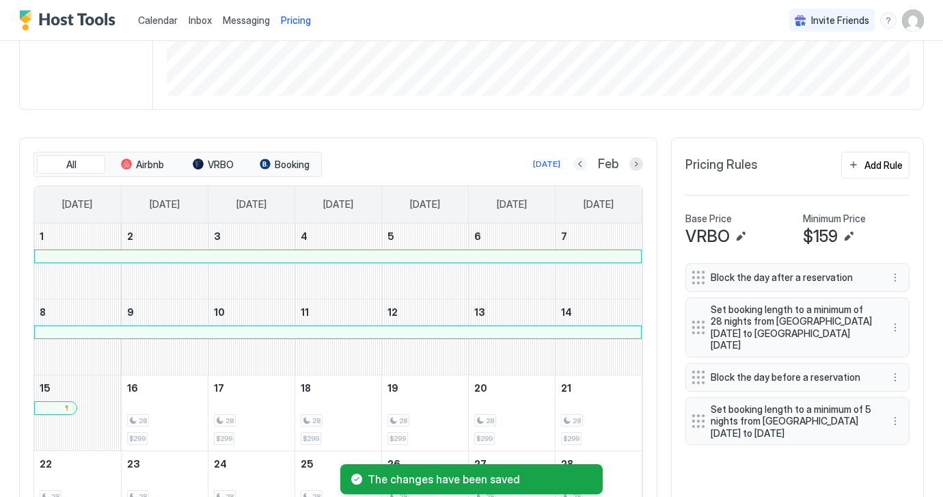
click at [578, 163] on button "Previous month" at bounding box center [580, 164] width 14 height 14
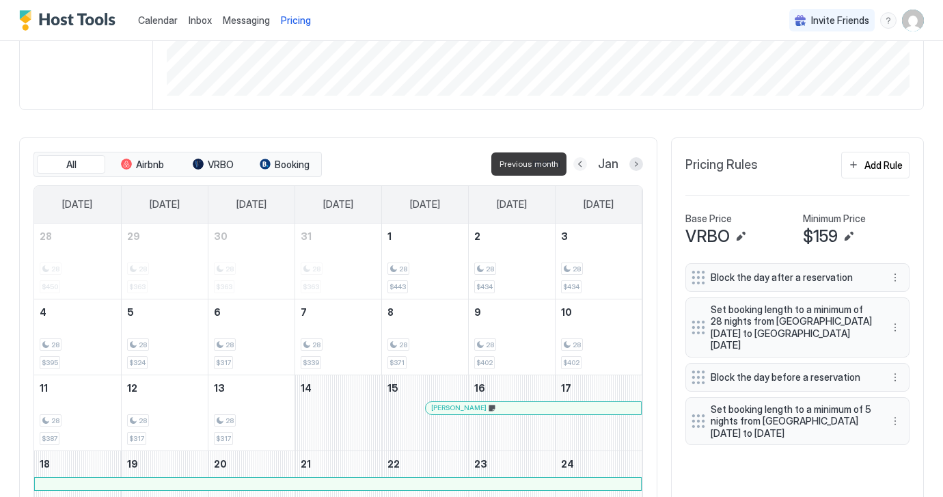
click at [578, 163] on button "Previous month" at bounding box center [580, 164] width 14 height 14
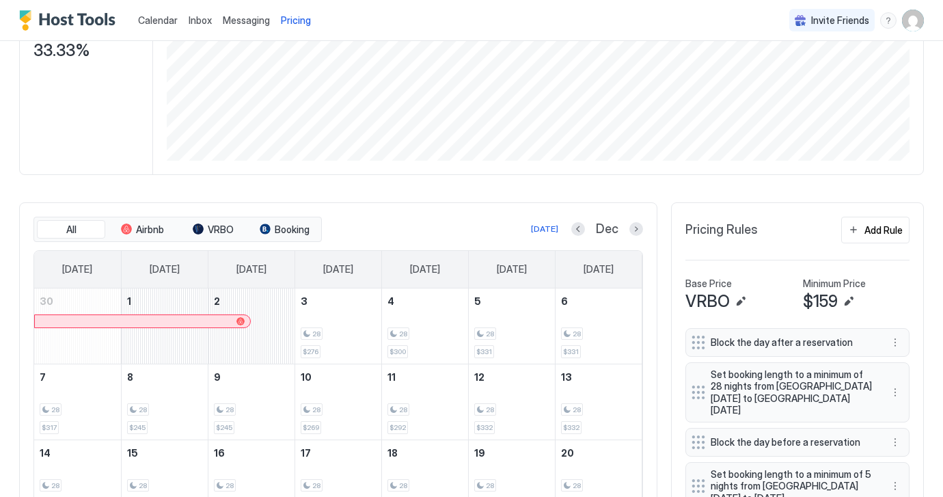
scroll to position [238, 0]
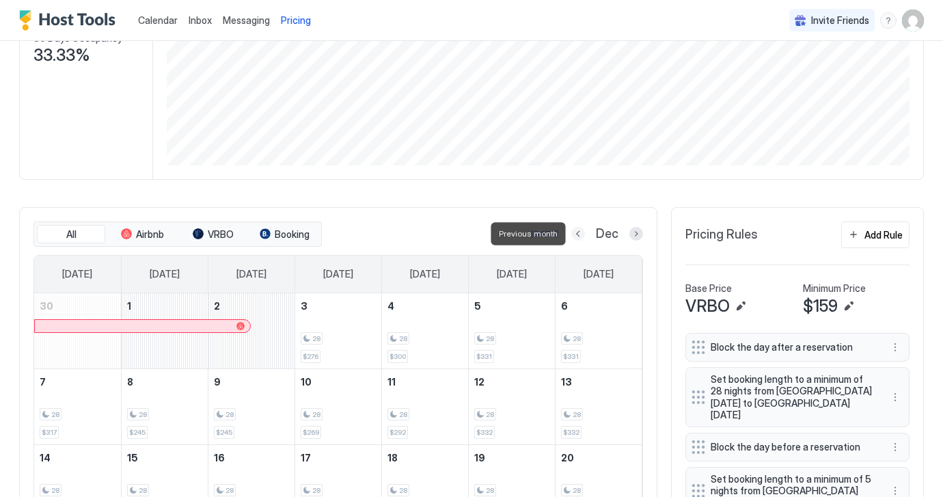
click at [577, 232] on button "Previous month" at bounding box center [578, 234] width 14 height 14
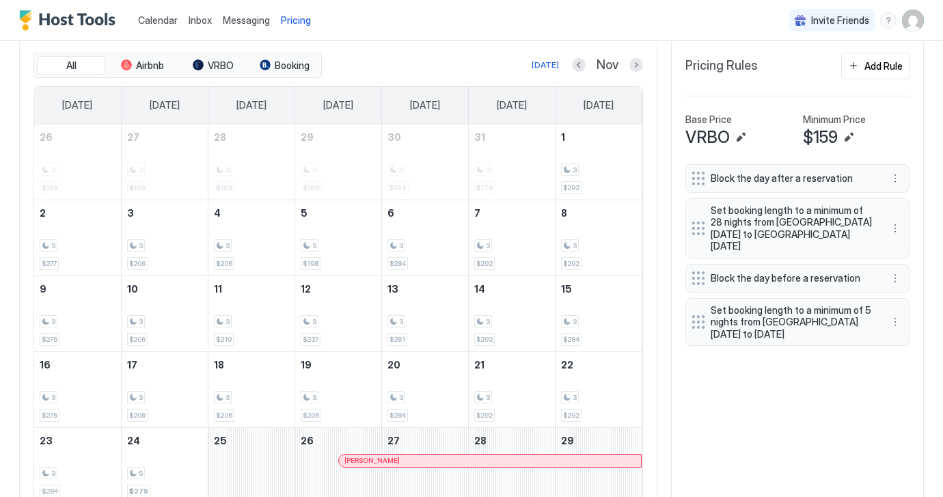
scroll to position [406, 0]
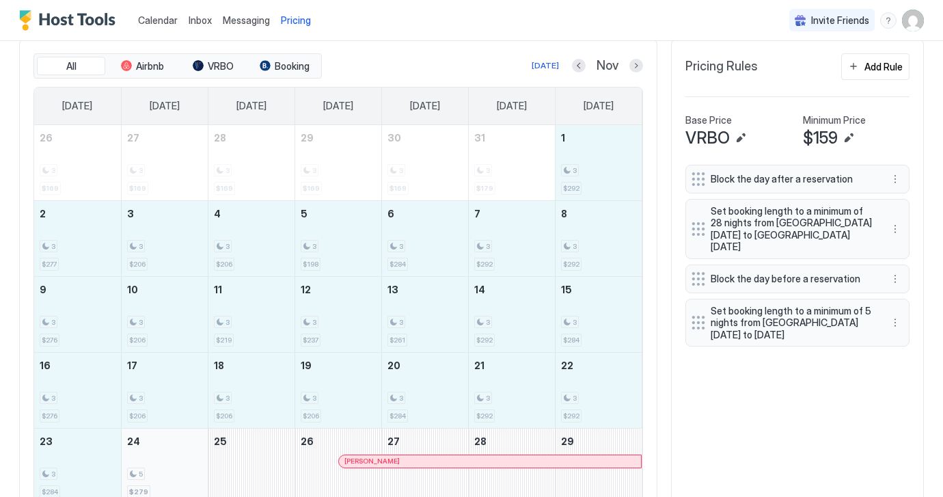
drag, startPoint x: 566, startPoint y: 148, endPoint x: 169, endPoint y: 458, distance: 502.7
click at [169, 458] on tbody "26 3 $169 27 3 $169 28 3 $169 29 3 $169 30 3 $169 31 3 $179 1 3 $292 2 3 $277 3…" at bounding box center [337, 352] width 607 height 454
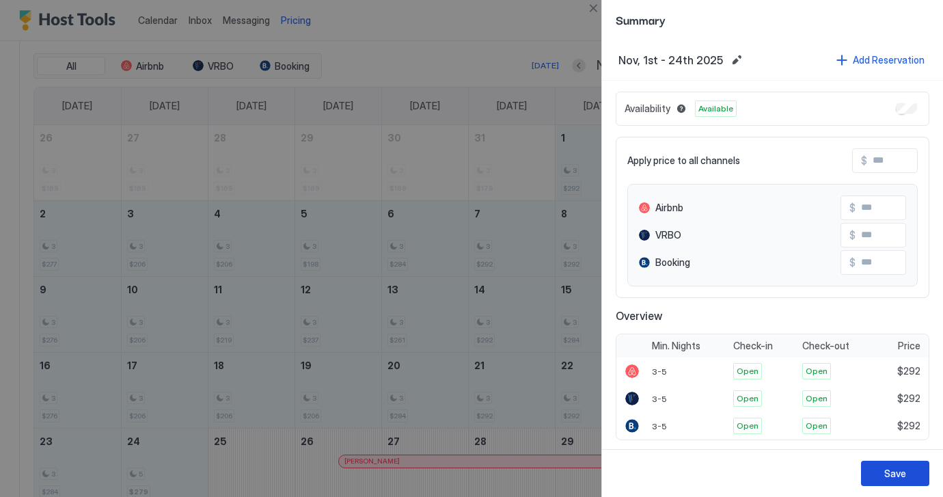
click at [898, 468] on div "Save" at bounding box center [895, 473] width 22 height 14
